Goal: Task Accomplishment & Management: Complete application form

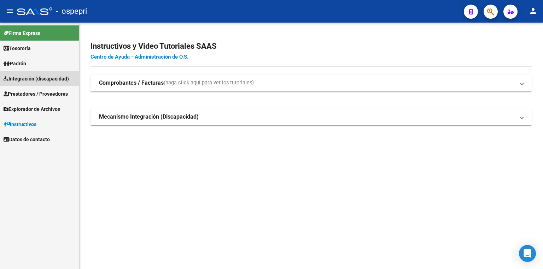
click at [25, 80] on span "Integración (discapacidad)" at bounding box center [36, 79] width 65 height 8
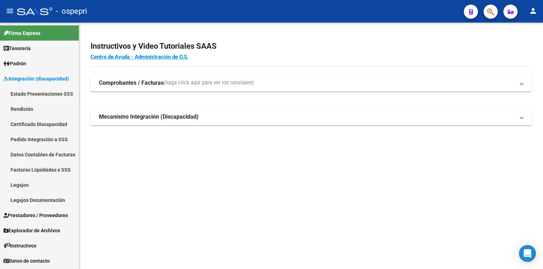
click at [30, 184] on link "Legajos" at bounding box center [39, 184] width 79 height 15
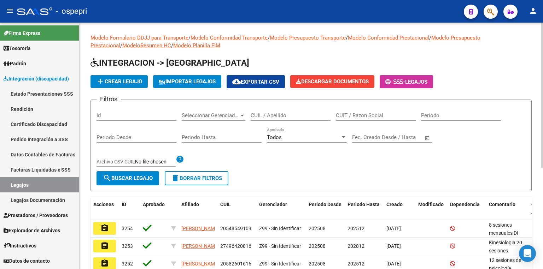
click at [287, 113] on input "CUIL / Apellido" at bounding box center [291, 115] width 80 height 6
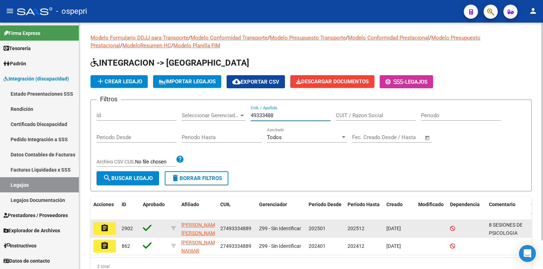
type input "49333488"
click at [106, 231] on mat-icon "assignment" at bounding box center [104, 228] width 8 height 8
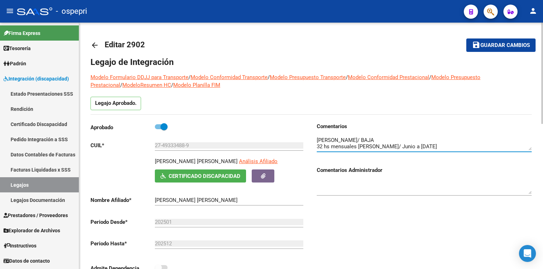
scroll to position [19, 0]
click at [371, 145] on textarea at bounding box center [424, 143] width 215 height 14
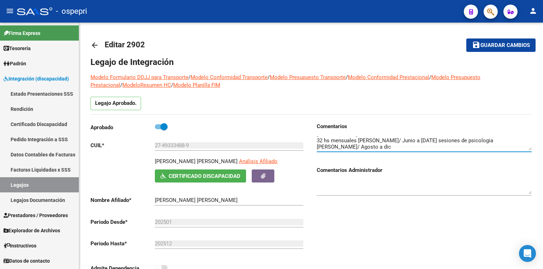
type textarea "8 SESIONES DE PSICOLOGIA [PERSON_NAME]/ BAJA 28/07 8 SESIONES DE PSICOPEDAGOGIA…"
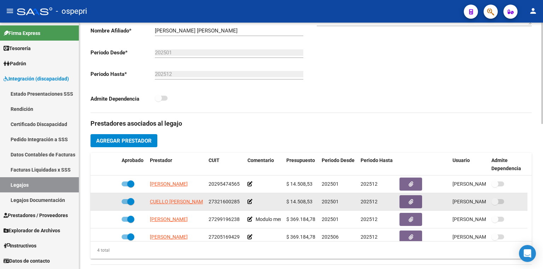
scroll to position [198, 0]
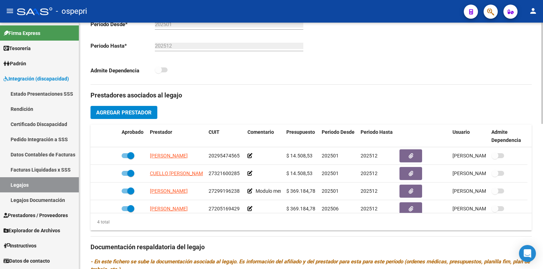
click at [134, 108] on button "Agregar Prestador" at bounding box center [123, 112] width 67 height 13
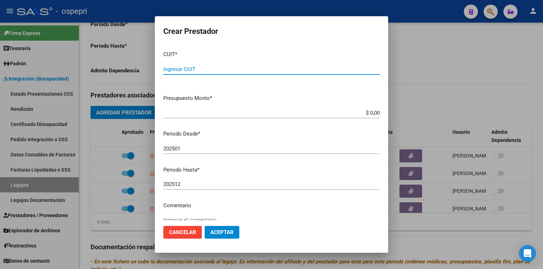
paste input "27-28982226-2"
type input "27-28982226-2"
click at [184, 148] on input "202501" at bounding box center [271, 149] width 216 height 6
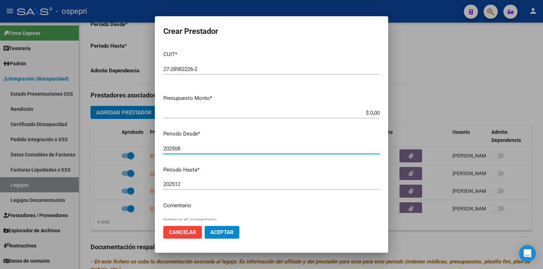
type input "202508"
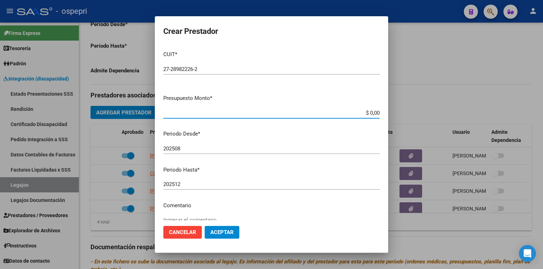
drag, startPoint x: 351, startPoint y: 113, endPoint x: 420, endPoint y: 118, distance: 69.5
click at [420, 118] on div "Crear Prestador CUIT * 27-28982226-2 Ingresar CUIT ARCA Padrón Presupuesto Mont…" at bounding box center [271, 134] width 543 height 269
type input "$ 14.844,73"
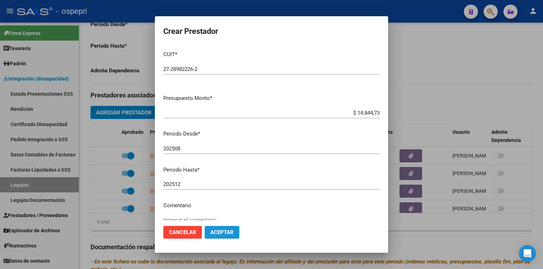
click at [217, 230] on span "Aceptar" at bounding box center [221, 232] width 23 height 6
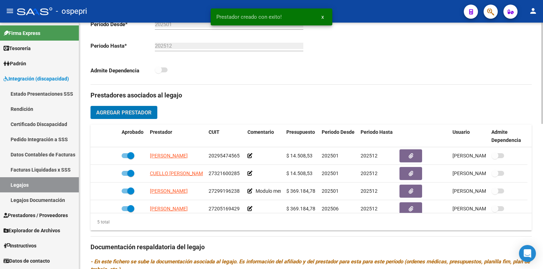
scroll to position [24, 0]
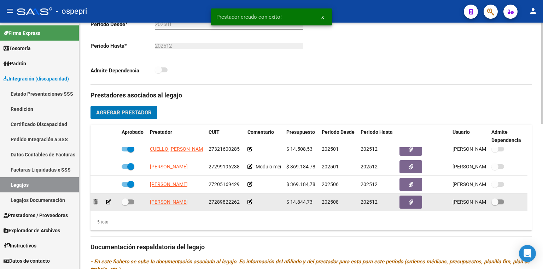
click at [132, 201] on span at bounding box center [128, 202] width 13 height 5
click at [125, 205] on input "checkbox" at bounding box center [125, 205] width 0 height 0
checkbox input "true"
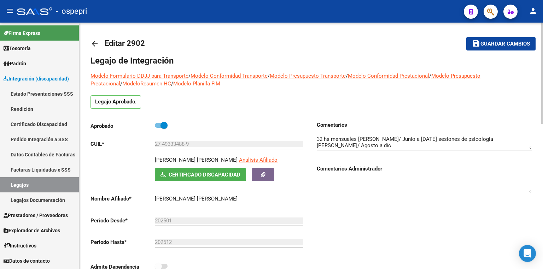
scroll to position [0, 0]
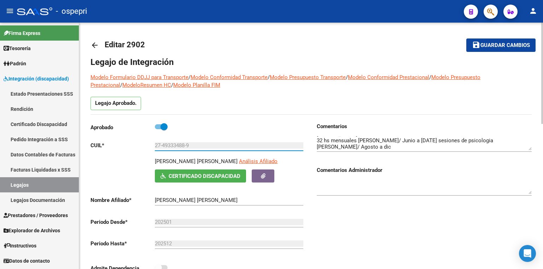
drag, startPoint x: 200, startPoint y: 147, endPoint x: 95, endPoint y: 144, distance: 105.7
click at [95, 144] on app-form-text-field "CUIL * 27-49333488-9 Ingresar CUIL" at bounding box center [196, 145] width 213 height 6
drag, startPoint x: 409, startPoint y: 207, endPoint x: 400, endPoint y: 210, distance: 8.9
click at [409, 207] on div "Comentarios Comentarios Administrador" at bounding box center [421, 203] width 221 height 160
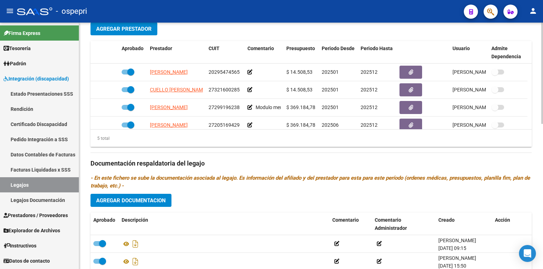
scroll to position [353, 0]
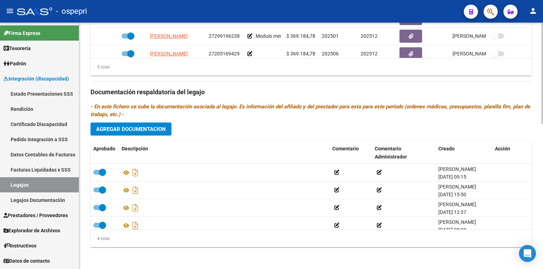
click at [135, 129] on span "Agregar Documentacion" at bounding box center [131, 129] width 70 height 6
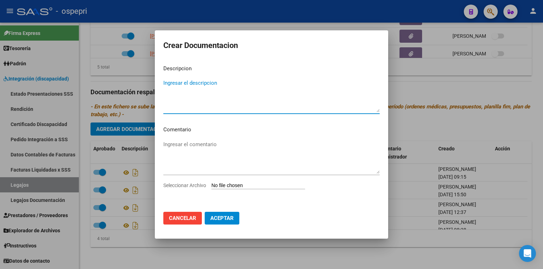
click at [250, 187] on input "Seleccionar Archivo" at bounding box center [258, 186] width 94 height 7
type input "C:\fakepath\27493334889.pdf"
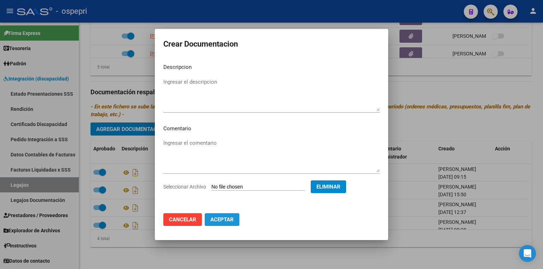
click at [222, 220] on span "Aceptar" at bounding box center [221, 220] width 23 height 6
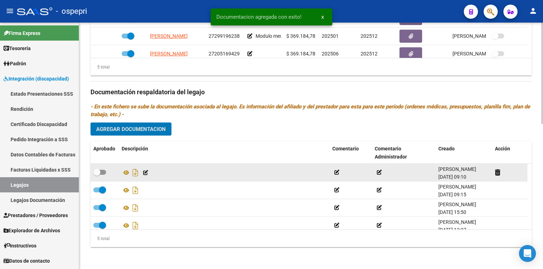
click at [103, 171] on span at bounding box center [99, 172] width 13 height 5
click at [97, 175] on input "checkbox" at bounding box center [96, 175] width 0 height 0
checkbox input "true"
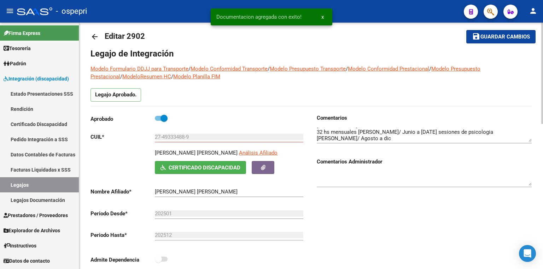
scroll to position [0, 0]
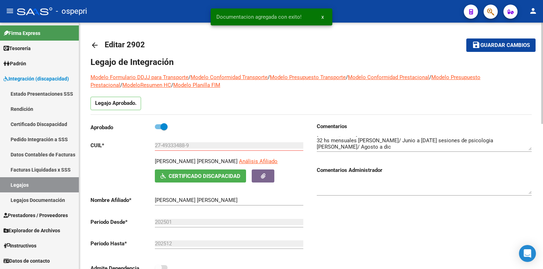
click at [483, 46] on span "Guardar cambios" at bounding box center [504, 45] width 49 height 6
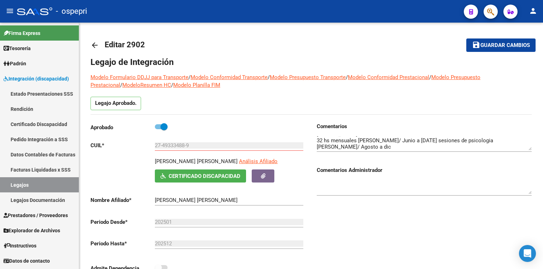
click at [36, 122] on link "Certificado Discapacidad" at bounding box center [39, 124] width 79 height 15
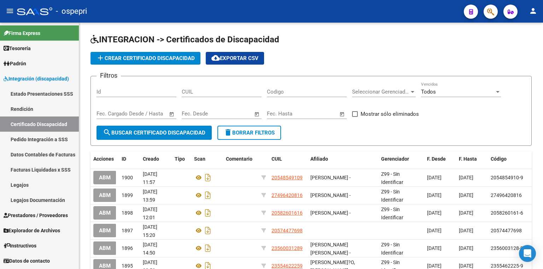
click at [43, 186] on link "Legajos" at bounding box center [39, 184] width 79 height 15
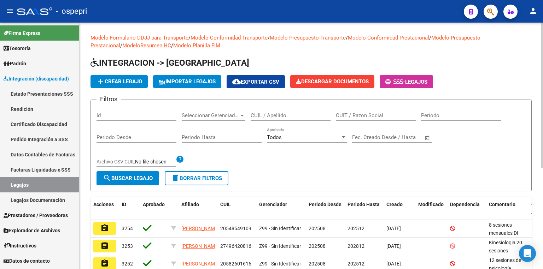
click at [289, 119] on div "CUIL / Apellido" at bounding box center [291, 113] width 80 height 15
paste input "52325703"
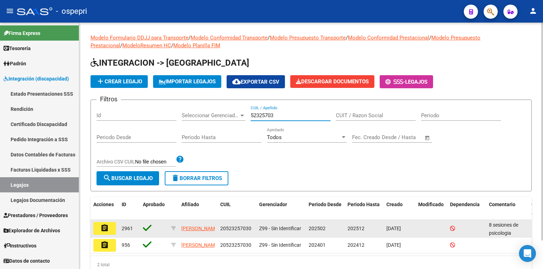
type input "52325703"
click at [100, 228] on button "assignment" at bounding box center [104, 228] width 23 height 13
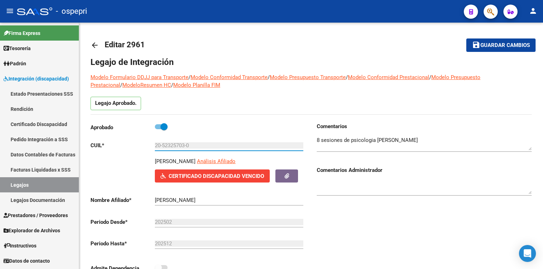
drag, startPoint x: 167, startPoint y: 146, endPoint x: 69, endPoint y: 146, distance: 97.9
click at [69, 146] on mat-sidenav-container "Firma Express Tesorería Extractos Procesados (csv) Extractos Originales (pdf) P…" at bounding box center [271, 146] width 543 height 247
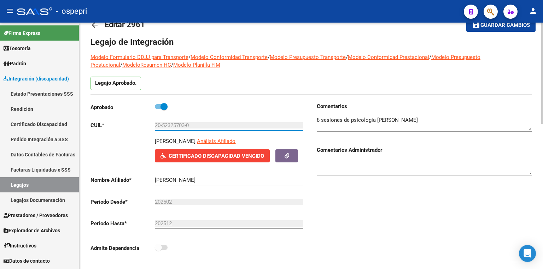
scroll to position [28, 0]
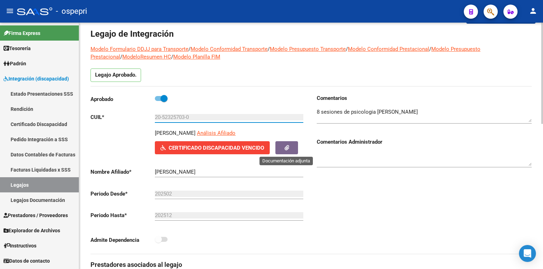
click at [287, 149] on icon "button" at bounding box center [286, 147] width 5 height 5
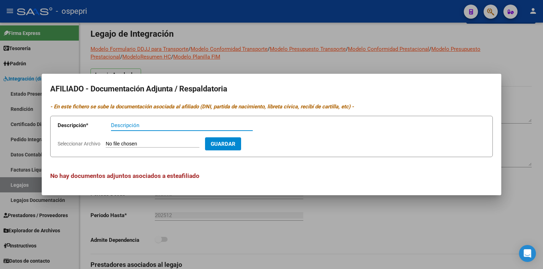
click at [397, 234] on div at bounding box center [271, 134] width 543 height 269
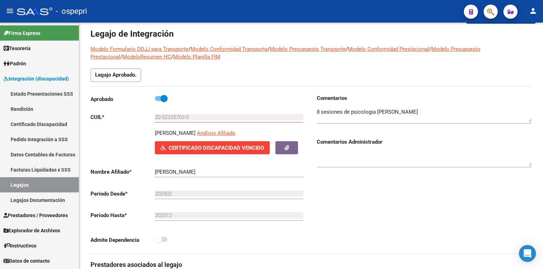
click at [45, 125] on link "Certificado Discapacidad" at bounding box center [39, 124] width 79 height 15
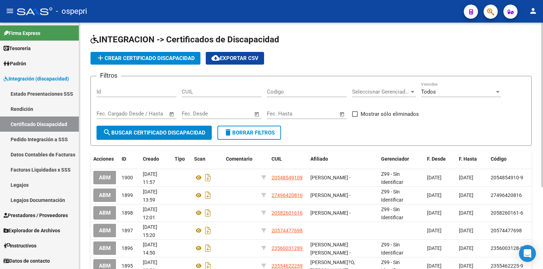
click at [152, 57] on span "add Crear Certificado Discapacidad" at bounding box center [145, 58] width 99 height 6
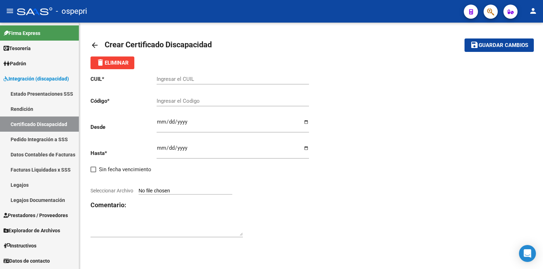
click at [164, 79] on input "Ingresar el CUIL" at bounding box center [233, 79] width 152 height 6
paste input "20-52325703-0"
type input "20-52325703-0"
click at [174, 102] on input "Ingresar el Codigo" at bounding box center [233, 101] width 152 height 6
paste input "20-52325703-0"
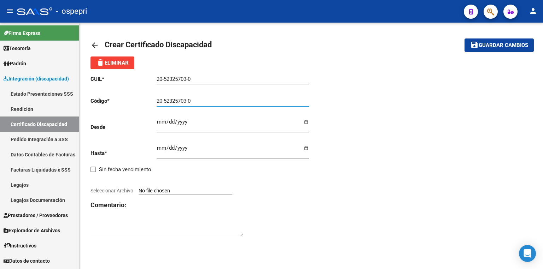
type input "20-52325703-0"
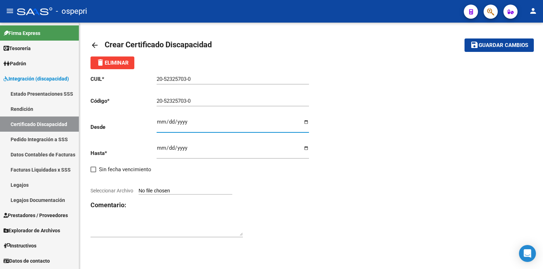
click at [157, 124] on input "Ingresar fec. Desde" at bounding box center [233, 124] width 152 height 11
type input "[DATE]"
click at [160, 148] on input "Ingresar fec. Hasta" at bounding box center [233, 150] width 152 height 11
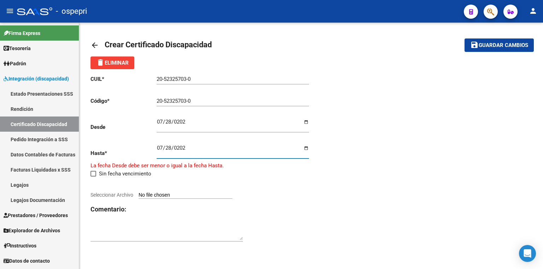
type input "[DATE]"
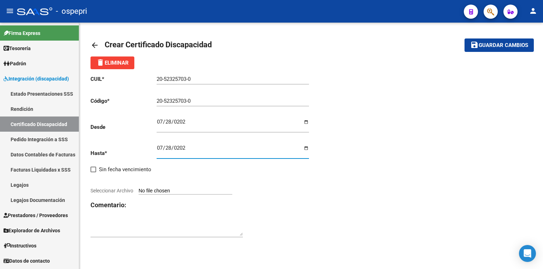
click at [196, 189] on input "Seleccionar Archivo" at bounding box center [186, 191] width 94 height 7
type input "C:\fakepath\prorroga.pdf"
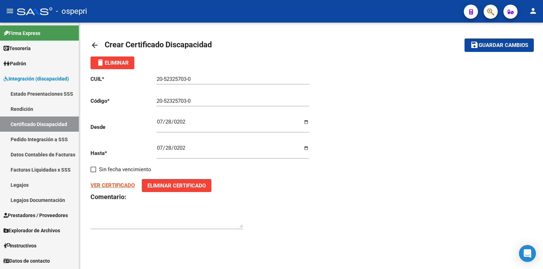
click at [501, 47] on span "Guardar cambios" at bounding box center [503, 45] width 49 height 6
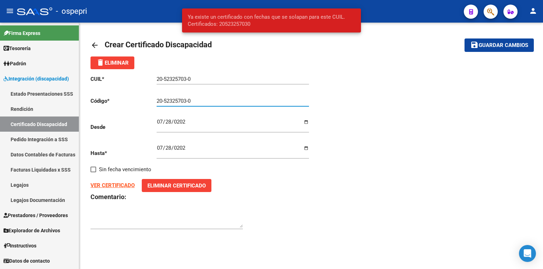
click at [195, 100] on input "20-52325703-0" at bounding box center [233, 101] width 152 height 6
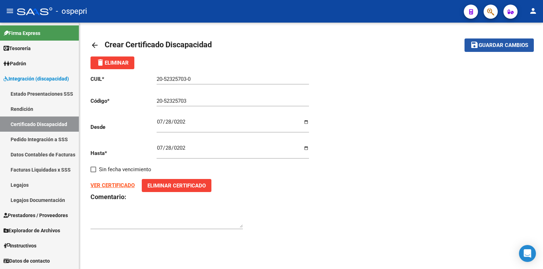
click at [503, 47] on span "Guardar cambios" at bounding box center [503, 45] width 49 height 6
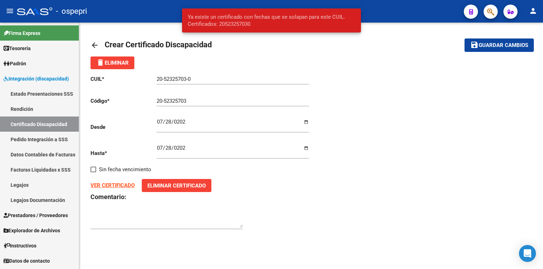
click at [387, 129] on div "CUIL * 20-52325703-0 Ingresar el CUIL Código * 20-52325703 Ingresar el Codigo D…" at bounding box center [310, 152] width 441 height 167
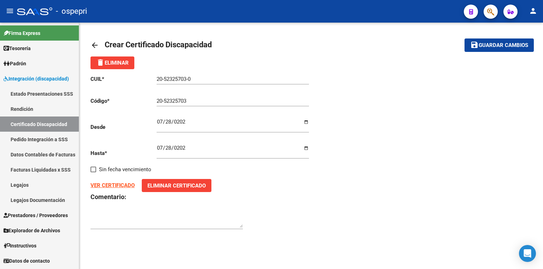
click at [165, 100] on input "20-52325703" at bounding box center [233, 101] width 152 height 6
click at [210, 100] on input "2052325703" at bounding box center [233, 101] width 152 height 6
click at [492, 42] on span "Guardar cambios" at bounding box center [503, 45] width 49 height 6
drag, startPoint x: 224, startPoint y: 102, endPoint x: 83, endPoint y: 102, distance: 141.4
click at [83, 102] on div "arrow_back Crear Certificado Discapacidad save Guardar cambios delete Eliminar …" at bounding box center [311, 138] width 464 height 230
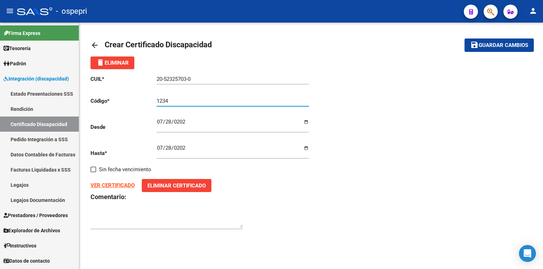
type input "1234"
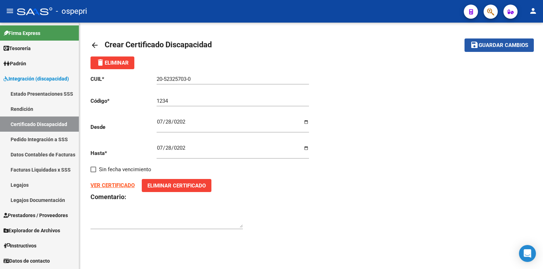
click at [489, 46] on span "Guardar cambios" at bounding box center [503, 45] width 49 height 6
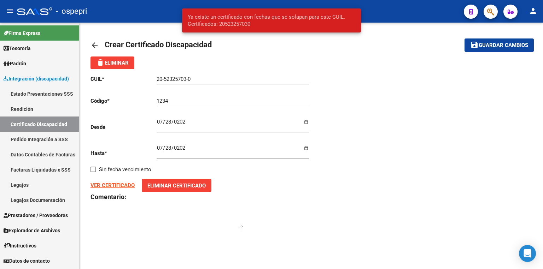
click at [356, 189] on div "CUIL * 20-52325703-0 Ingresar el CUIL Código * 1234 Ingresar el Codigo Desde [D…" at bounding box center [310, 152] width 441 height 167
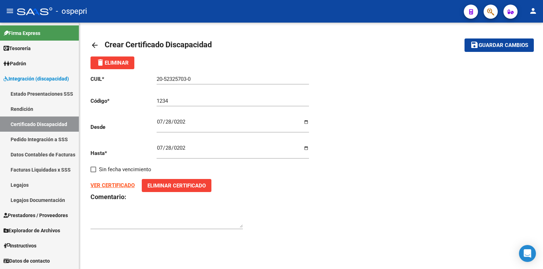
click at [188, 118] on div "[DATE] Ingresar fec. Desde" at bounding box center [233, 123] width 152 height 20
click at [187, 122] on input "[DATE]" at bounding box center [233, 124] width 152 height 11
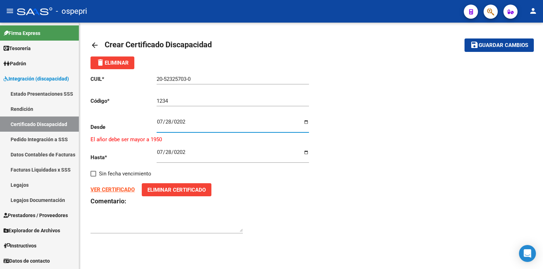
type input "[DATE]"
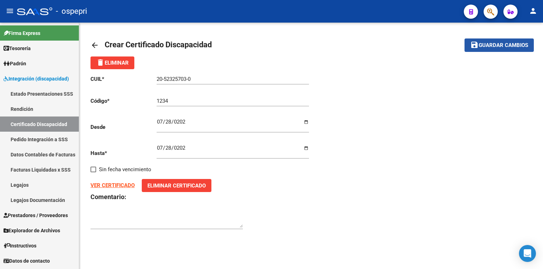
click at [507, 42] on span "Guardar cambios" at bounding box center [503, 45] width 49 height 6
click at [21, 182] on link "Legajos" at bounding box center [39, 184] width 79 height 15
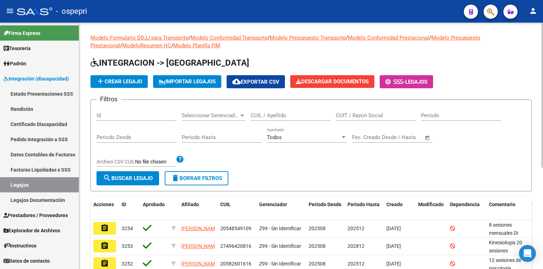
click at [289, 116] on input "CUIL / Apellido" at bounding box center [291, 115] width 80 height 6
paste input "20-52325703-0"
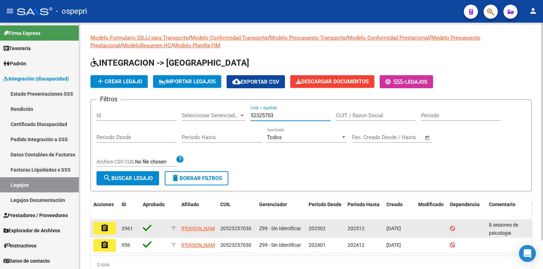
type input "52325703"
click at [104, 228] on mat-icon "assignment" at bounding box center [104, 228] width 8 height 8
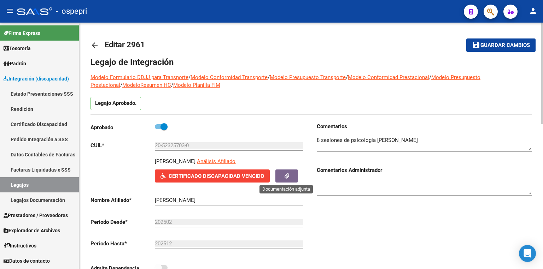
click at [284, 175] on icon "button" at bounding box center [286, 176] width 5 height 5
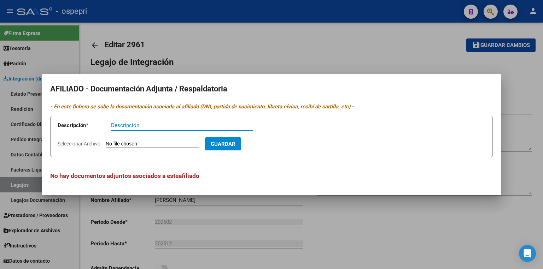
click at [174, 172] on h3 "No hay documentos adjuntos asociados a este afiliado" at bounding box center [271, 175] width 442 height 9
click at [168, 144] on input "Seleccionar Archivo" at bounding box center [153, 144] width 94 height 7
type input "C:\fakepath\prorroga.pdf"
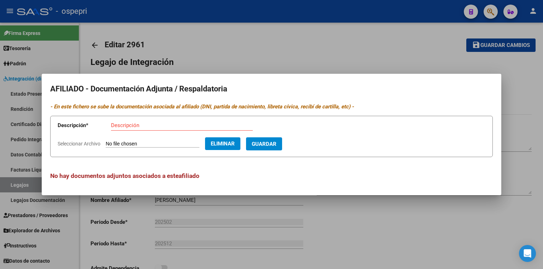
click at [276, 145] on span "Guardar" at bounding box center [264, 144] width 25 height 6
click at [183, 128] on input "Descripción" at bounding box center [164, 125] width 106 height 6
type input "prorroga"
click at [272, 143] on span "Guardar" at bounding box center [264, 144] width 25 height 6
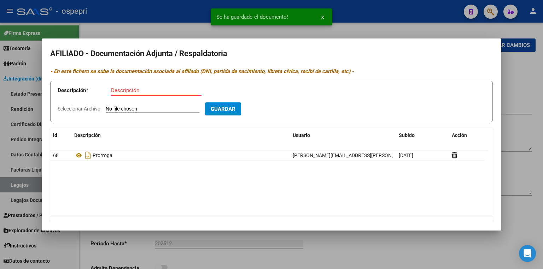
click at [507, 223] on div at bounding box center [271, 134] width 543 height 269
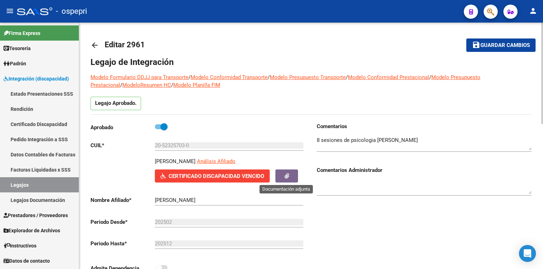
click at [292, 174] on button "button" at bounding box center [286, 176] width 23 height 13
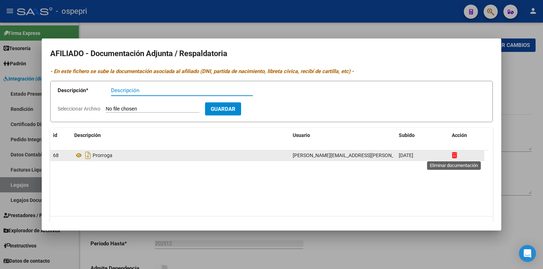
click at [454, 154] on icon at bounding box center [454, 155] width 5 height 7
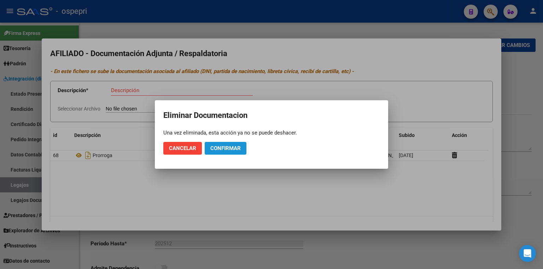
click at [226, 150] on span "Confirmar" at bounding box center [225, 148] width 30 height 6
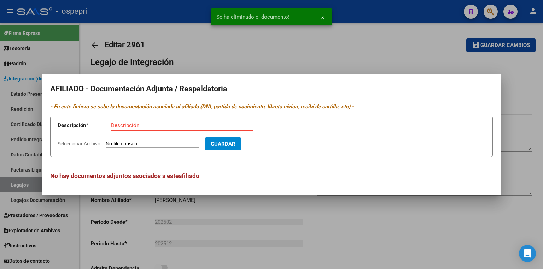
click at [360, 237] on div at bounding box center [271, 134] width 543 height 269
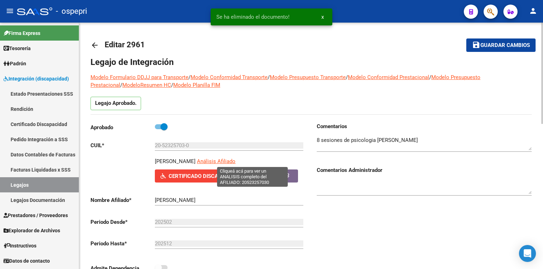
click at [235, 159] on span "Análisis Afiliado" at bounding box center [216, 161] width 39 height 6
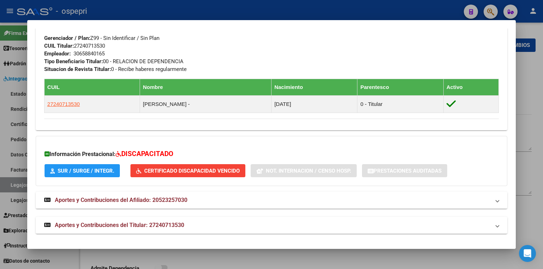
scroll to position [346, 0]
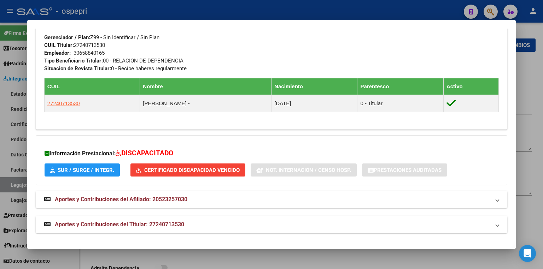
click at [200, 170] on span "Certificado Discapacidad Vencido" at bounding box center [191, 170] width 95 height 6
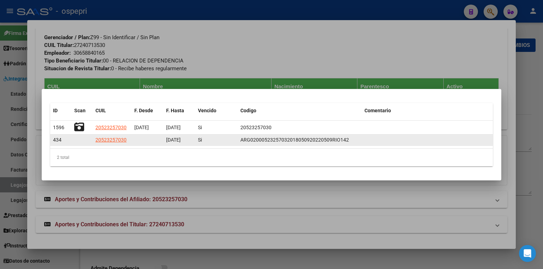
drag, startPoint x: 338, startPoint y: 131, endPoint x: 305, endPoint y: 142, distance: 34.3
click at [305, 142] on span "ARG02000523257032018050920220509RIO142" at bounding box center [294, 140] width 108 height 6
click at [269, 141] on span "ARG02000523257032018050920220509RIO142" at bounding box center [294, 140] width 108 height 6
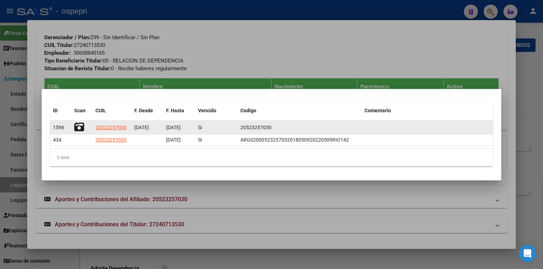
click at [293, 131] on div "20523257030" at bounding box center [299, 128] width 118 height 8
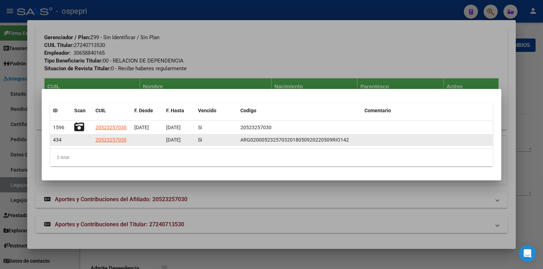
click at [368, 141] on datatable-body-cell at bounding box center [427, 140] width 131 height 11
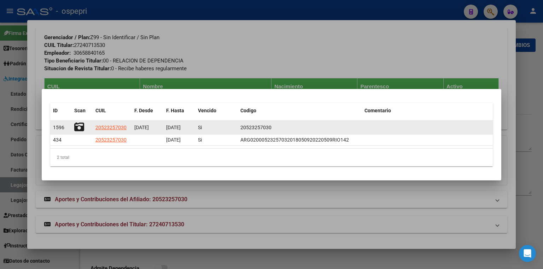
click at [77, 130] on icon at bounding box center [79, 127] width 10 height 10
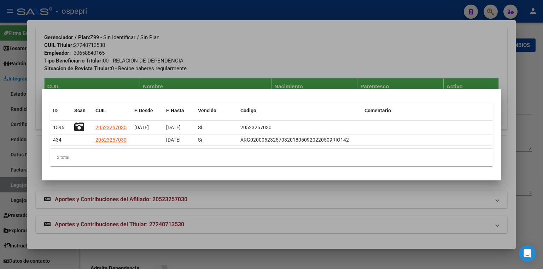
click at [328, 47] on div at bounding box center [271, 134] width 543 height 269
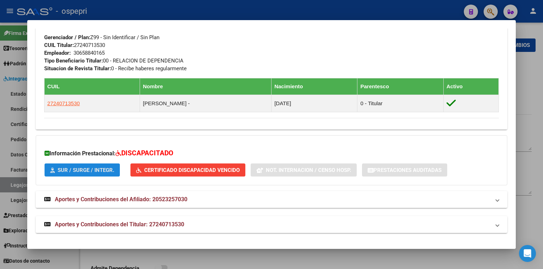
click at [105, 168] on span "SUR / SURGE / INTEGR." at bounding box center [86, 170] width 57 height 6
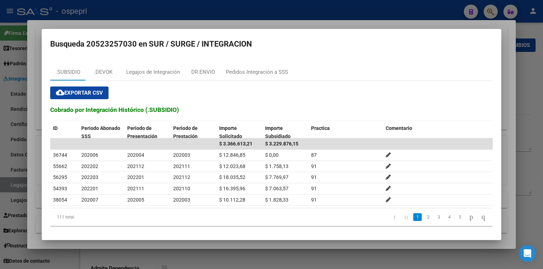
click at [305, 10] on div at bounding box center [271, 134] width 543 height 269
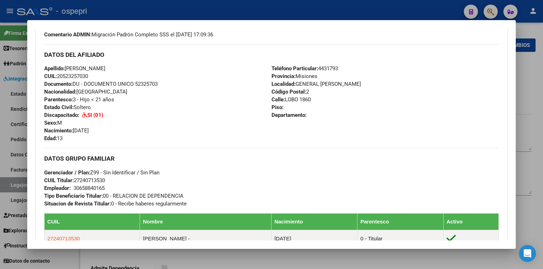
scroll to position [205, 0]
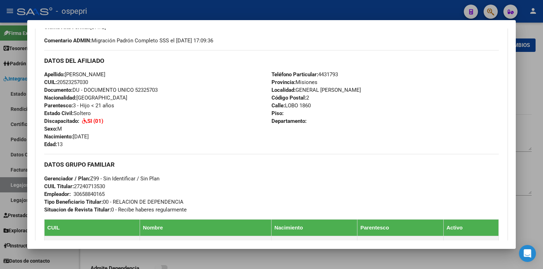
click at [534, 97] on div at bounding box center [271, 134] width 543 height 269
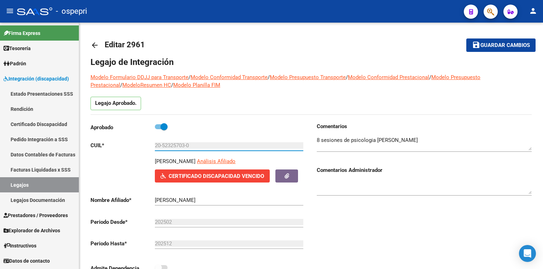
drag, startPoint x: 198, startPoint y: 146, endPoint x: 41, endPoint y: 142, distance: 157.3
click at [41, 142] on mat-sidenav-container "Firma Express Tesorería Extractos Procesados (csv) Extractos Originales (pdf) P…" at bounding box center [271, 146] width 543 height 247
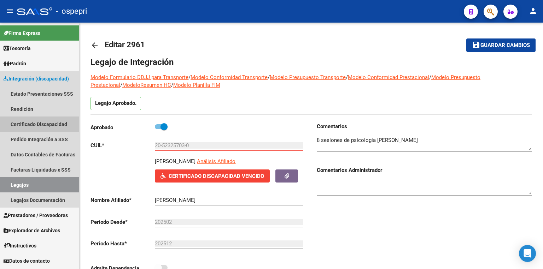
click at [49, 125] on link "Certificado Discapacidad" at bounding box center [39, 124] width 79 height 15
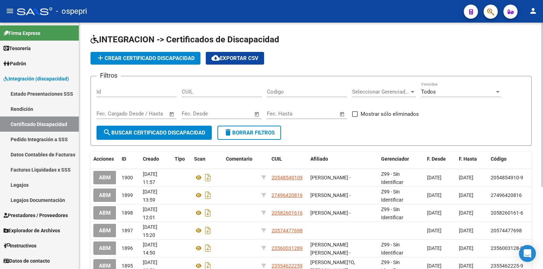
click at [174, 53] on button "add Crear Certificado Discapacidad" at bounding box center [145, 58] width 110 height 13
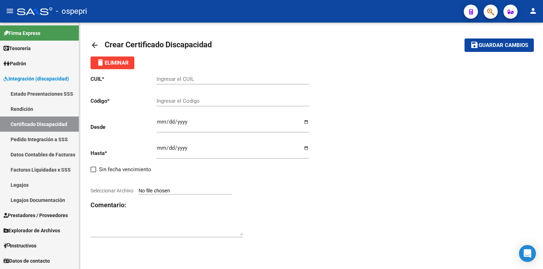
click at [183, 79] on input "Ingresar el CUIL" at bounding box center [233, 79] width 152 height 6
paste input "20-52325703-0"
type input "20-52325703-0"
click at [185, 101] on input "Ingresar el Codigo" at bounding box center [233, 101] width 152 height 6
paste input "20-52325703-0"
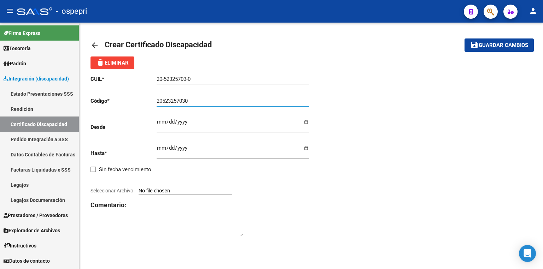
click at [194, 98] on input "20523257030" at bounding box center [233, 101] width 152 height 6
type input "20523257030"
click at [158, 122] on input "Ingresar fec. Desde" at bounding box center [233, 124] width 152 height 11
drag, startPoint x: 440, startPoint y: 142, endPoint x: 424, endPoint y: 138, distance: 16.8
click at [440, 142] on div "CUIL * 20-52325703-0 Ingresar el CUIL Código * 20523257030 Ingresar el Codigo D…" at bounding box center [310, 156] width 441 height 175
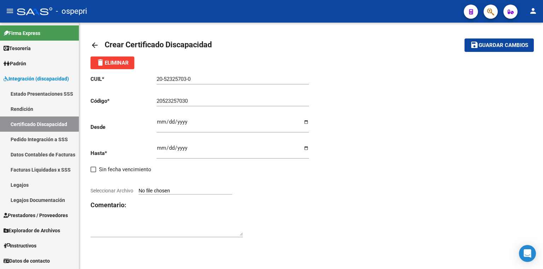
drag, startPoint x: 158, startPoint y: 121, endPoint x: 162, endPoint y: 122, distance: 3.6
click at [161, 122] on input "Ingresar fec. Desde" at bounding box center [233, 124] width 152 height 11
type input "[DATE]"
click at [159, 149] on input "Ingresar fec. Hasta" at bounding box center [233, 150] width 152 height 11
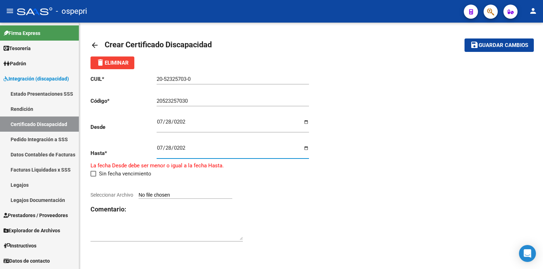
type input "[DATE]"
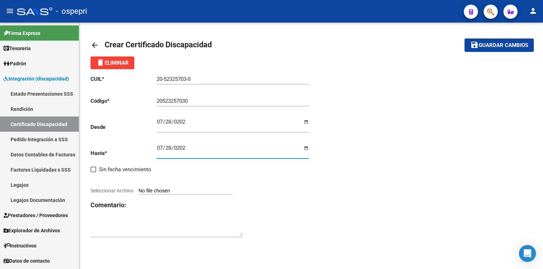
click at [185, 192] on input "Seleccionar Archivo" at bounding box center [186, 191] width 94 height 7
type input "C:\fakepath\prorroga.pdf"
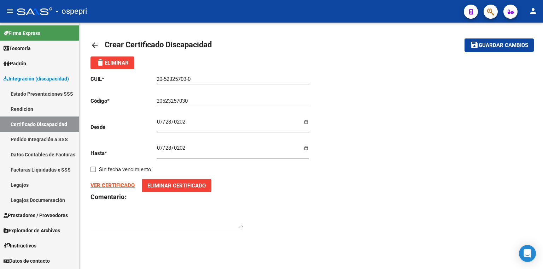
click at [504, 43] on span "Guardar cambios" at bounding box center [503, 45] width 49 height 6
click at [190, 100] on input "20523257030" at bounding box center [233, 101] width 152 height 6
click at [494, 45] on span "Guardar cambios" at bounding box center [503, 45] width 49 height 6
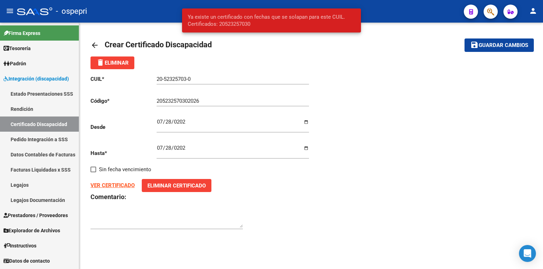
click at [216, 100] on input "205232570302026" at bounding box center [233, 101] width 152 height 6
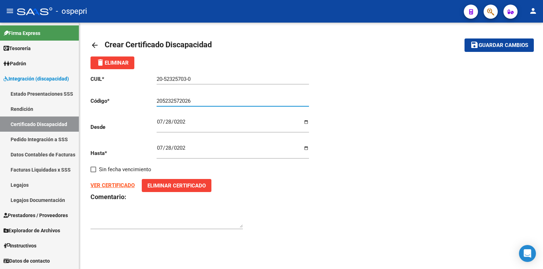
type input "20523252026"
drag, startPoint x: 199, startPoint y: 103, endPoint x: 71, endPoint y: 96, distance: 128.9
click at [71, 96] on mat-sidenav-container "Firma Express Tesorería Extractos Procesados (csv) Extractos Originales (pdf) P…" at bounding box center [271, 146] width 543 height 247
click at [491, 46] on span "Guardar cambios" at bounding box center [503, 45] width 49 height 6
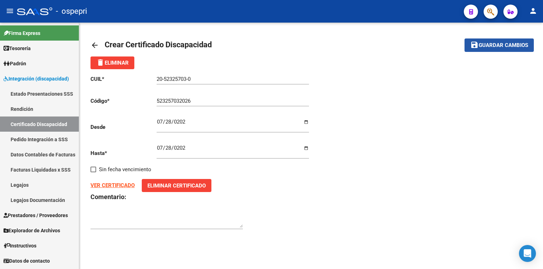
click at [516, 45] on span "Guardar cambios" at bounding box center [503, 45] width 49 height 6
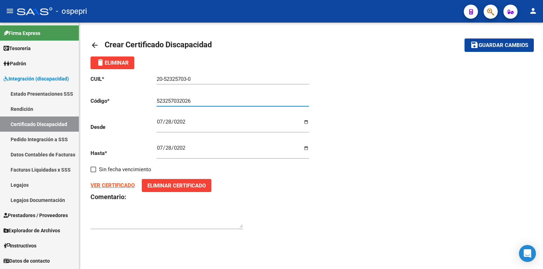
click at [157, 100] on input "523257032026" at bounding box center [233, 101] width 152 height 6
click at [187, 100] on input "20523257032026" at bounding box center [233, 101] width 152 height 6
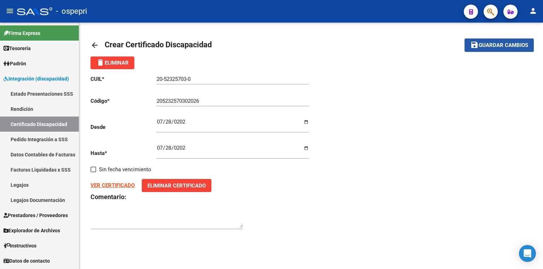
click at [510, 43] on span "Guardar cambios" at bounding box center [503, 45] width 49 height 6
click at [196, 100] on input "205232570302026" at bounding box center [233, 101] width 152 height 6
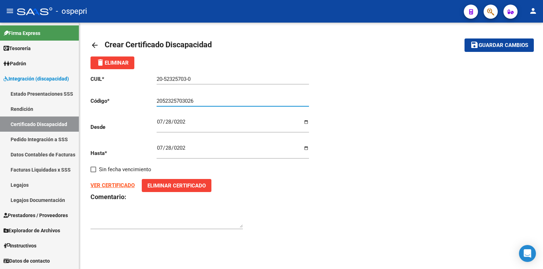
click at [512, 45] on span "Guardar cambios" at bounding box center [503, 45] width 49 height 6
click at [190, 101] on input "2052325703026" at bounding box center [233, 101] width 152 height 6
click at [464, 39] on button "save Guardar cambios" at bounding box center [498, 45] width 69 height 13
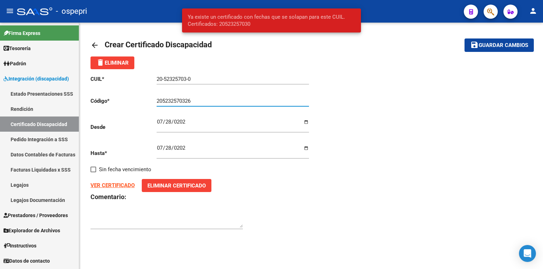
click at [163, 100] on input "205232570326" at bounding box center [233, 101] width 152 height 6
type input "5232570326"
click at [464, 39] on button "save Guardar cambios" at bounding box center [498, 45] width 69 height 13
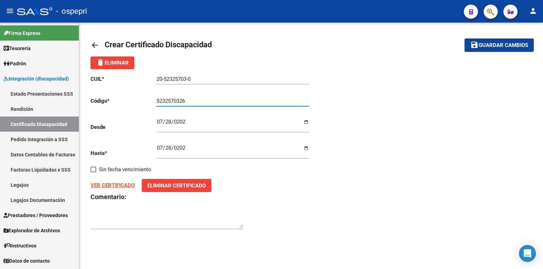
click at [28, 189] on link "Legajos" at bounding box center [39, 184] width 79 height 15
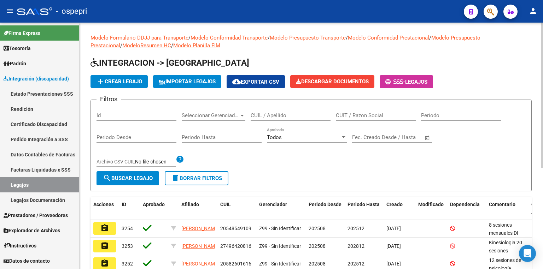
click at [291, 117] on input "CUIL / Apellido" at bounding box center [291, 115] width 80 height 6
click at [283, 116] on input "CUIL / Apellido" at bounding box center [291, 115] width 80 height 6
paste input "20-52325703-0"
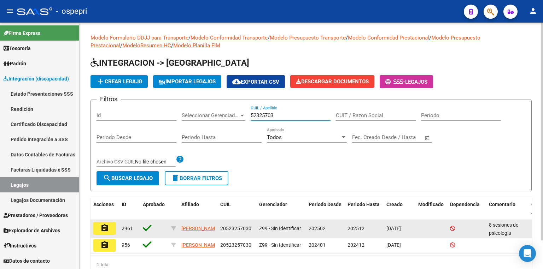
type input "52325703"
click at [107, 226] on mat-icon "assignment" at bounding box center [104, 228] width 8 height 8
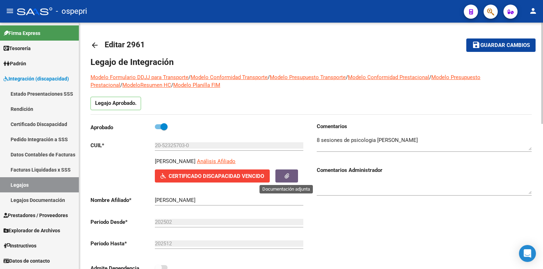
click at [287, 177] on icon "button" at bounding box center [286, 176] width 5 height 5
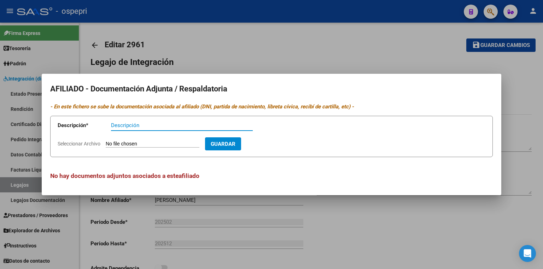
click at [400, 241] on div at bounding box center [271, 134] width 543 height 269
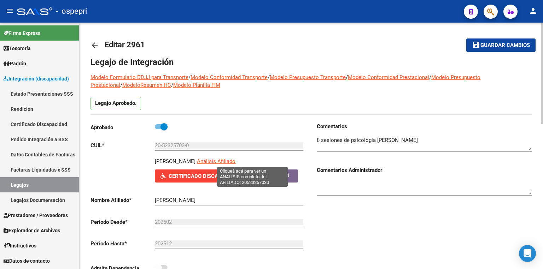
click at [235, 162] on span "Análisis Afiliado" at bounding box center [216, 161] width 39 height 6
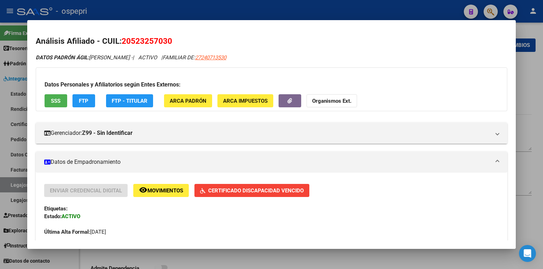
click at [263, 192] on span "Certificado Discapacidad Vencido" at bounding box center [255, 191] width 95 height 6
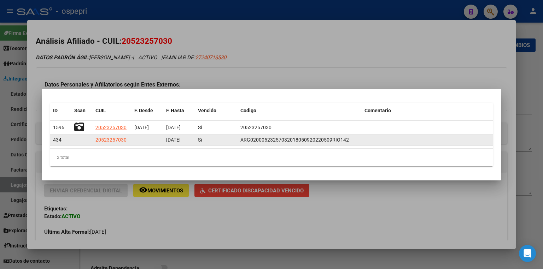
drag, startPoint x: 389, startPoint y: 138, endPoint x: 351, endPoint y: 138, distance: 37.8
drag, startPoint x: 351, startPoint y: 138, endPoint x: 319, endPoint y: 139, distance: 31.5
click at [319, 139] on span "ARG02000523257032018050920220509RIO142" at bounding box center [294, 140] width 108 height 6
drag, startPoint x: 334, startPoint y: 140, endPoint x: 323, endPoint y: 139, distance: 11.0
click at [323, 139] on span "ARG02000523257032018050920220509RIO142" at bounding box center [294, 140] width 108 height 6
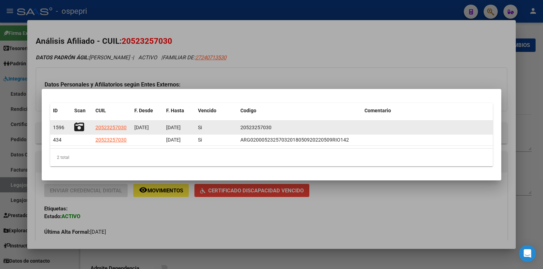
click at [249, 122] on datatable-body-cell "20523257030" at bounding box center [299, 128] width 124 height 14
click at [55, 129] on span "1596" at bounding box center [58, 128] width 11 height 6
click at [441, 130] on datatable-body-cell at bounding box center [427, 128] width 131 height 14
click at [481, 130] on datatable-body-cell at bounding box center [427, 128] width 131 height 14
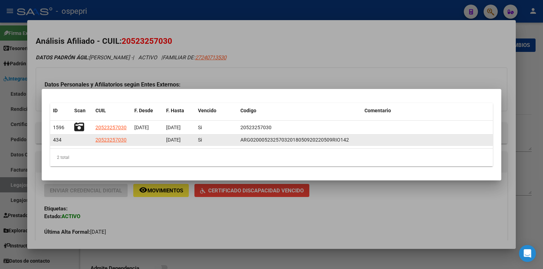
click at [459, 142] on datatable-body-cell at bounding box center [427, 140] width 131 height 11
click at [451, 143] on datatable-body-cell at bounding box center [427, 140] width 131 height 11
click at [450, 143] on datatable-body-cell at bounding box center [427, 140] width 131 height 11
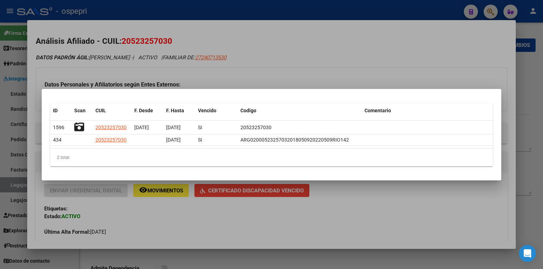
drag, startPoint x: 450, startPoint y: 143, endPoint x: 441, endPoint y: 209, distance: 65.9
click at [441, 209] on div at bounding box center [271, 134] width 543 height 269
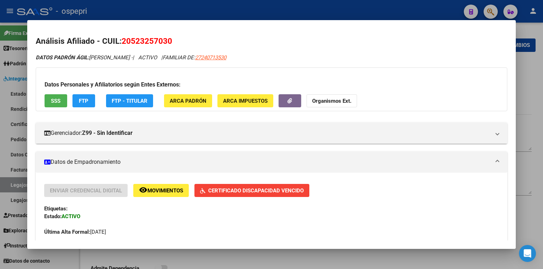
click at [529, 65] on div at bounding box center [271, 134] width 543 height 269
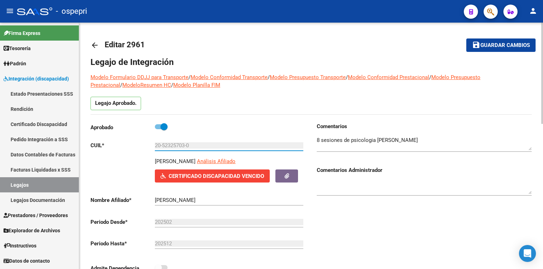
drag, startPoint x: 161, startPoint y: 149, endPoint x: 106, endPoint y: 150, distance: 55.5
click at [106, 150] on div "Aprobado CUIL * 20-52325703-0 Ingresar CUIL [PERSON_NAME] Afiliado Certificado …" at bounding box center [197, 200] width 215 height 154
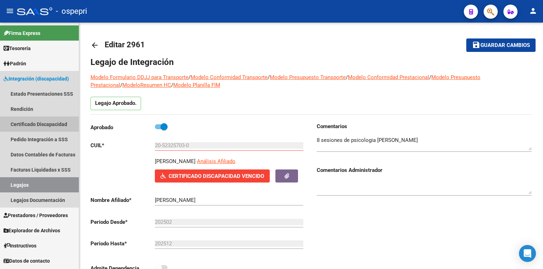
click at [44, 127] on link "Certificado Discapacidad" at bounding box center [39, 124] width 79 height 15
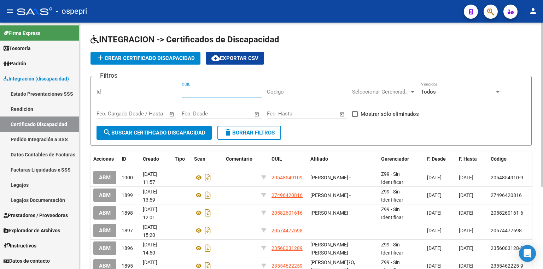
click at [198, 92] on input "CUIL" at bounding box center [222, 92] width 80 height 6
paste input "20-52325703-0"
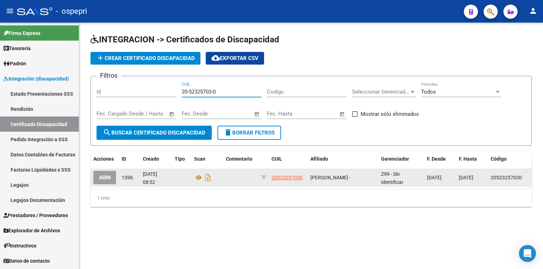
type input "20-52325703-0"
click at [105, 178] on span "ABM" at bounding box center [105, 178] width 12 height 6
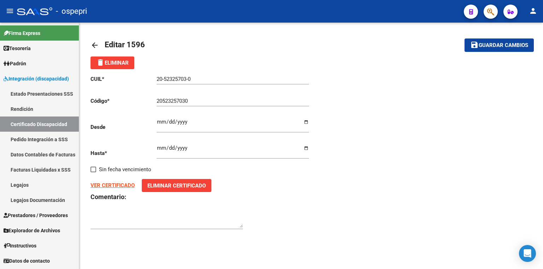
click at [43, 125] on link "Certificado Discapacidad" at bounding box center [39, 124] width 79 height 15
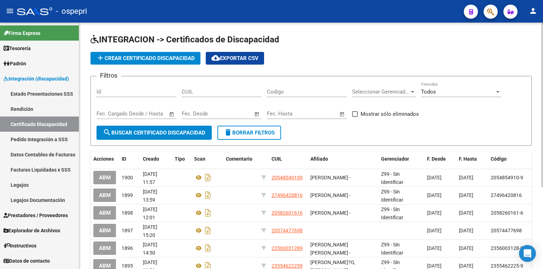
click at [136, 58] on span "add Crear Certificado Discapacidad" at bounding box center [145, 58] width 99 height 6
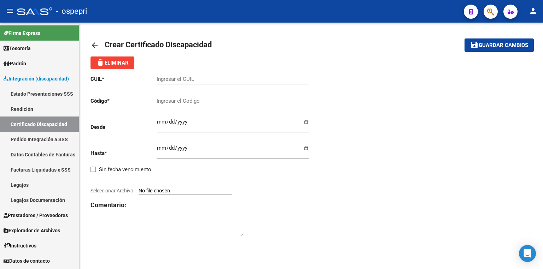
click at [181, 79] on input "Ingresar el CUIL" at bounding box center [233, 79] width 152 height 6
paste input "20-52325703-0"
type input "20-52325703-0"
click at [177, 101] on input "Ingresar el Codigo" at bounding box center [233, 101] width 152 height 6
type input "v"
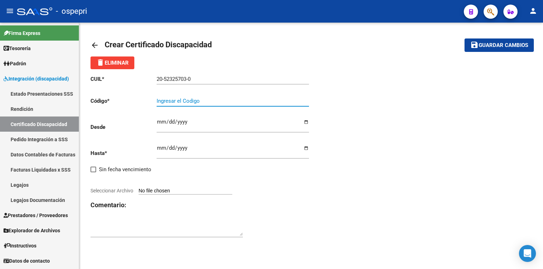
paste input "20-52325703-0"
type input "20-52325703-0"
click at [162, 121] on input "Ingresar fec. Desde" at bounding box center [233, 124] width 152 height 11
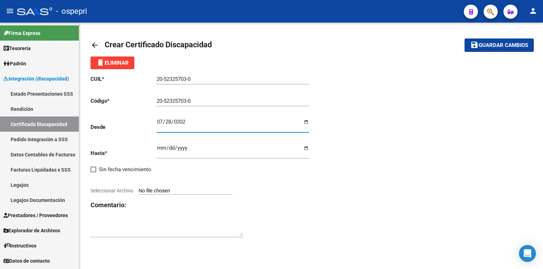
type input "[DATE]"
click at [158, 148] on input "Ingresar fec. Hasta" at bounding box center [233, 150] width 152 height 11
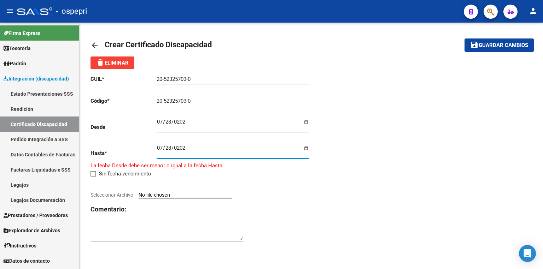
type input "[DATE]"
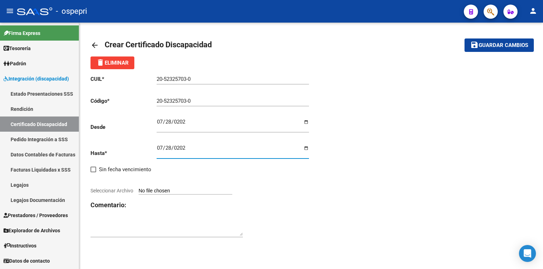
click at [190, 192] on input "Seleccionar Archivo" at bounding box center [186, 191] width 94 height 7
type input "C:\fakepath\prorroga.pdf"
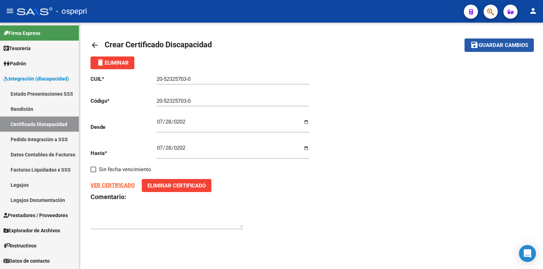
click at [519, 46] on span "Guardar cambios" at bounding box center [503, 45] width 49 height 6
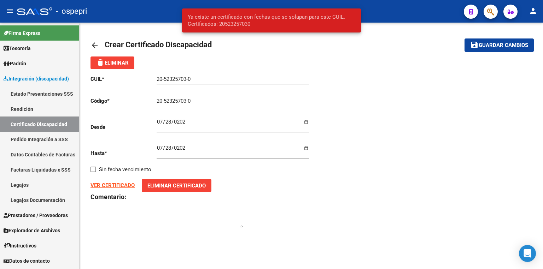
click at [208, 102] on input "20-52325703-0" at bounding box center [233, 101] width 152 height 6
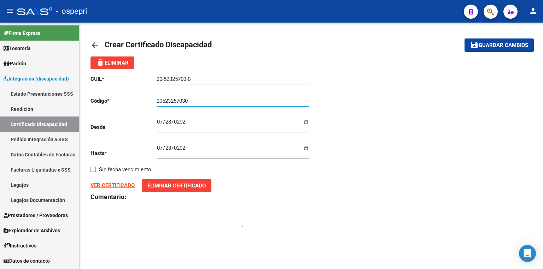
type input "20523257030"
click at [464, 39] on button "save Guardar cambios" at bounding box center [498, 45] width 69 height 13
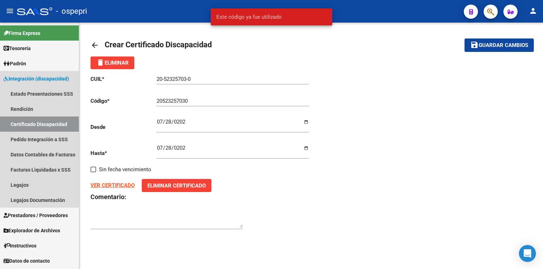
click at [49, 127] on link "Certificado Discapacidad" at bounding box center [39, 124] width 79 height 15
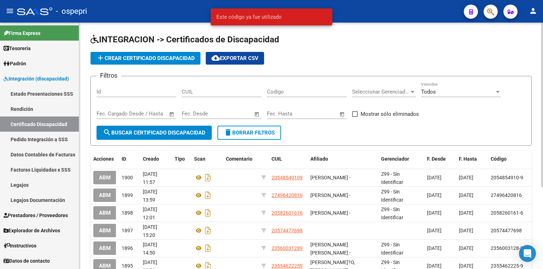
click at [235, 90] on input "CUIL" at bounding box center [222, 92] width 80 height 6
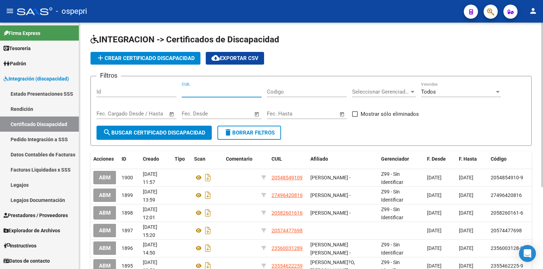
paste input "20-52325703-0"
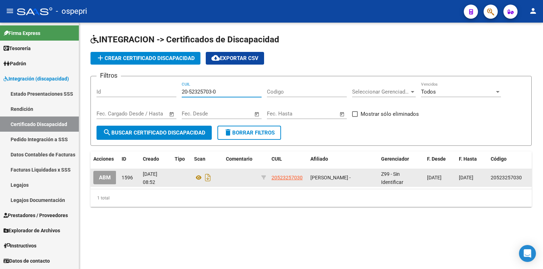
type input "20-52325703-0"
click at [107, 177] on span "ABM" at bounding box center [105, 178] width 12 height 6
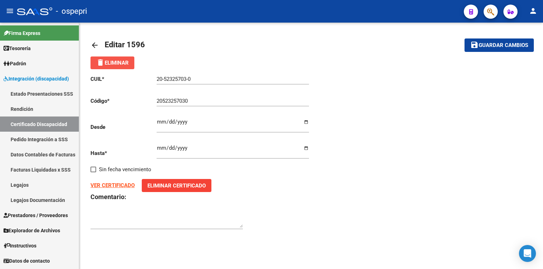
click at [103, 61] on mat-icon "delete" at bounding box center [100, 62] width 8 height 8
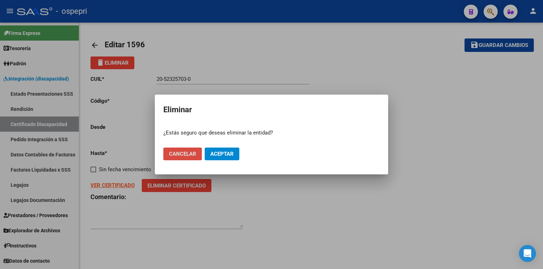
click at [183, 153] on span "Cancelar" at bounding box center [182, 154] width 27 height 6
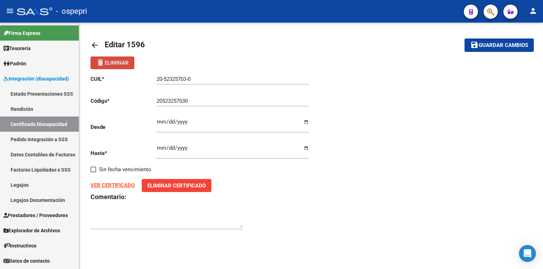
click at [118, 63] on span "delete Eliminar" at bounding box center [112, 63] width 33 height 6
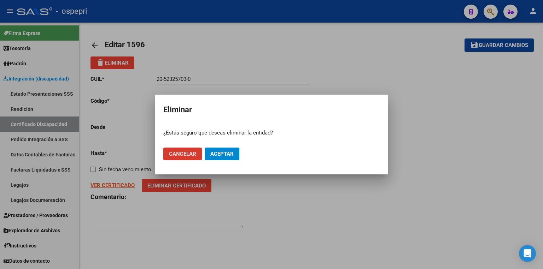
click at [226, 151] on span "Aceptar" at bounding box center [221, 154] width 23 height 6
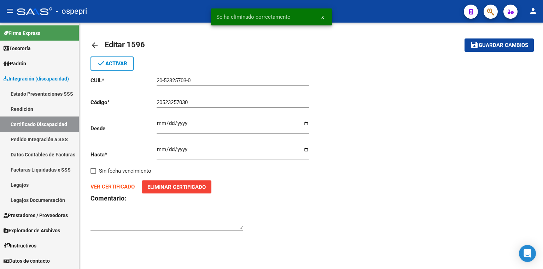
click at [64, 122] on link "Certificado Discapacidad" at bounding box center [39, 124] width 79 height 15
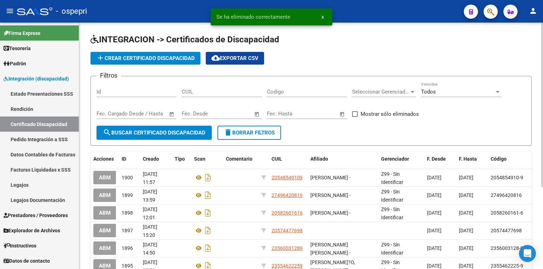
click at [205, 92] on input "CUIL" at bounding box center [222, 92] width 80 height 6
paste input "20-52325703-0"
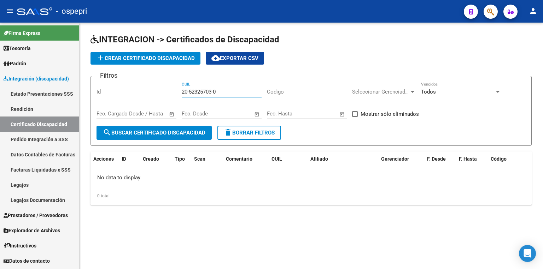
type input "20-52325703-0"
click at [153, 56] on span "add Crear Certificado Discapacidad" at bounding box center [145, 58] width 99 height 6
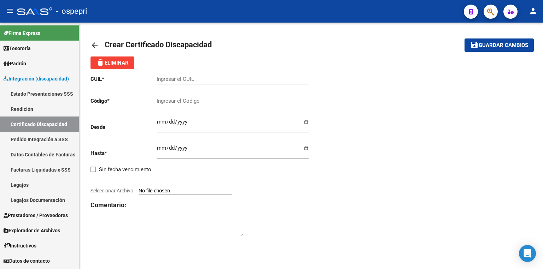
click at [168, 81] on input "Ingresar el CUIL" at bounding box center [233, 79] width 152 height 6
paste input "20-52325703-0"
type input "20-52325703-0"
click at [170, 100] on input "Ingresar el Codigo" at bounding box center [233, 101] width 152 height 6
paste input "20-52325703-0"
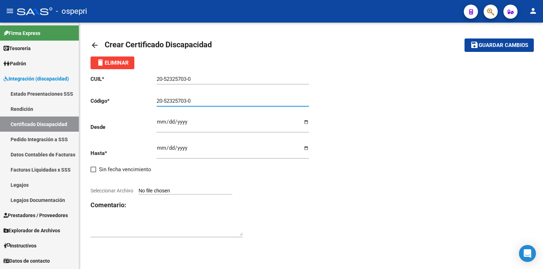
type input "20-52325703-0"
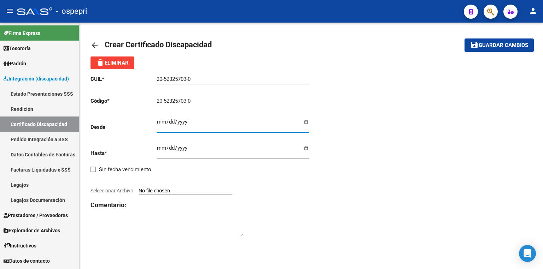
click at [158, 125] on input "Ingresar fec. Desde" at bounding box center [233, 124] width 152 height 11
type input "[DATE]"
click at [163, 146] on input "Ingresar fec. Hasta" at bounding box center [233, 150] width 152 height 11
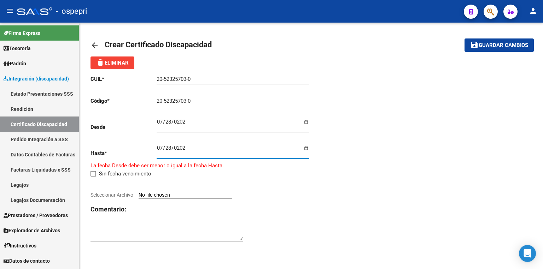
type input "[DATE]"
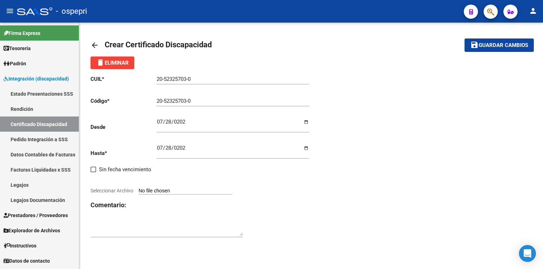
click at [178, 190] on input "Seleccionar Archivo" at bounding box center [186, 191] width 94 height 7
type input "C:\fakepath\prorroga.pdf"
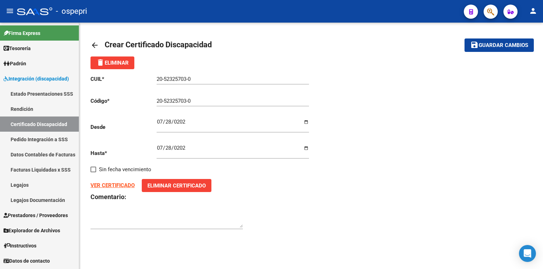
click at [512, 46] on span "Guardar cambios" at bounding box center [503, 45] width 49 height 6
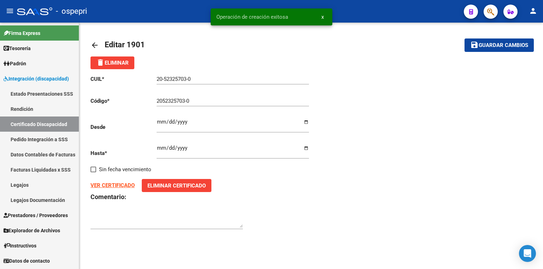
click at [47, 186] on link "Legajos" at bounding box center [39, 184] width 79 height 15
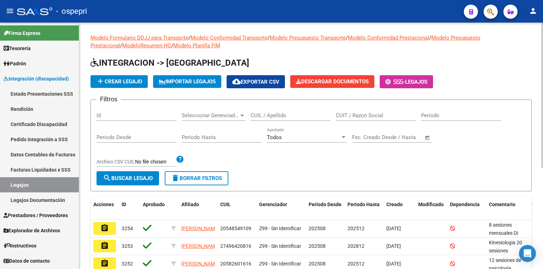
click at [271, 117] on input "CUIL / Apellido" at bounding box center [291, 115] width 80 height 6
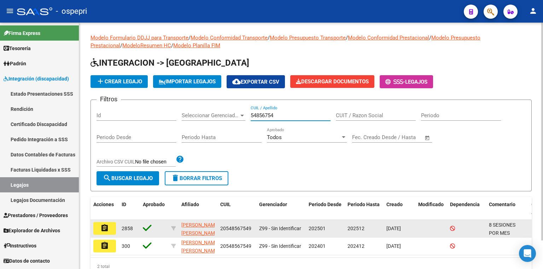
type input "54856754"
click at [112, 226] on button "assignment" at bounding box center [104, 228] width 23 height 13
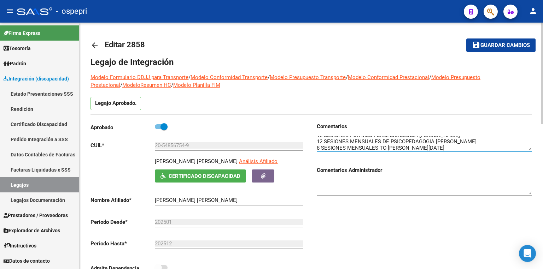
scroll to position [19, 0]
click at [397, 147] on textarea at bounding box center [424, 143] width 215 height 14
type textarea "8 SESIONES POR MES PSICOLOGIA [PERSON_NAME] M LUZ 12 SESIONES POR MES FONOAUDIO…"
click at [496, 43] on span "Guardar cambios" at bounding box center [504, 45] width 49 height 6
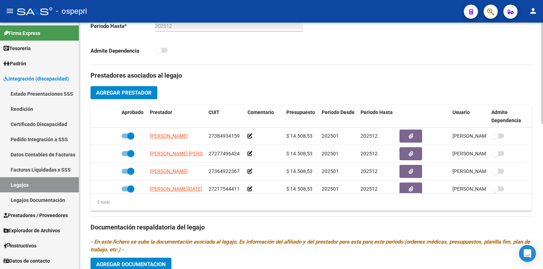
scroll to position [212, 0]
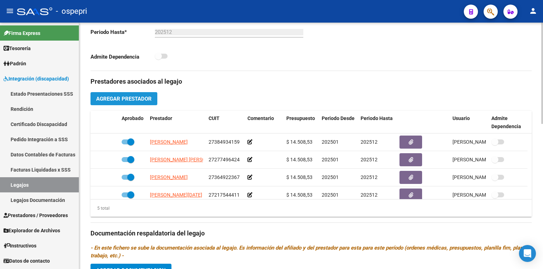
click at [139, 99] on span "Agregar Prestador" at bounding box center [123, 99] width 55 height 6
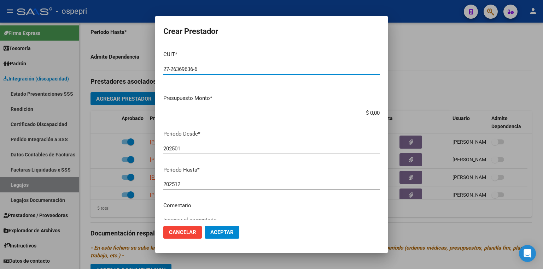
type input "27-26369636-6"
click at [195, 149] on input "202501" at bounding box center [271, 149] width 216 height 6
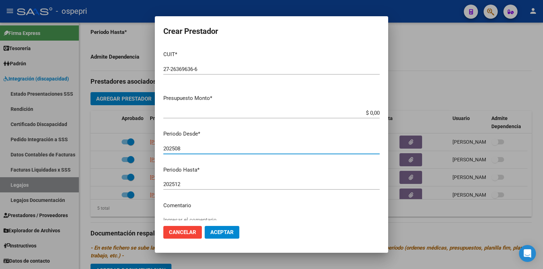
type input "202508"
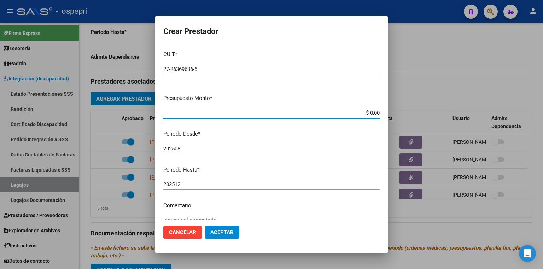
drag, startPoint x: 360, startPoint y: 113, endPoint x: 445, endPoint y: 121, distance: 85.2
click at [444, 121] on div "Crear Prestador CUIT * 27-26369636-6 Ingresar CUIT ARCA Padrón Presupuesto Mont…" at bounding box center [271, 134] width 543 height 269
type input "$ 14.844,73"
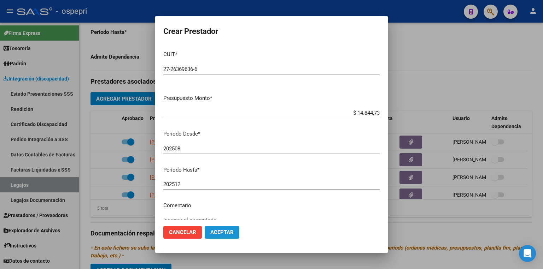
click at [225, 228] on button "Aceptar" at bounding box center [222, 232] width 35 height 13
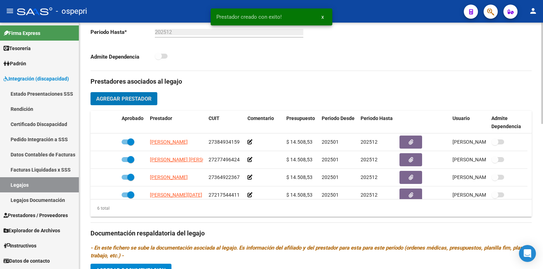
scroll to position [42, 0]
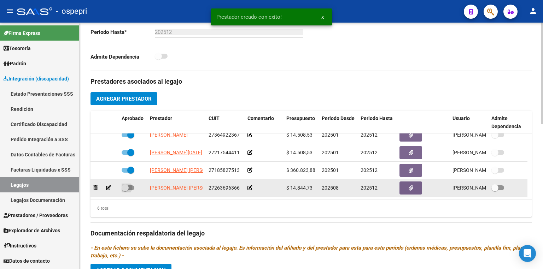
click at [130, 186] on span at bounding box center [128, 188] width 13 height 5
click at [125, 190] on input "checkbox" at bounding box center [125, 190] width 0 height 0
checkbox input "true"
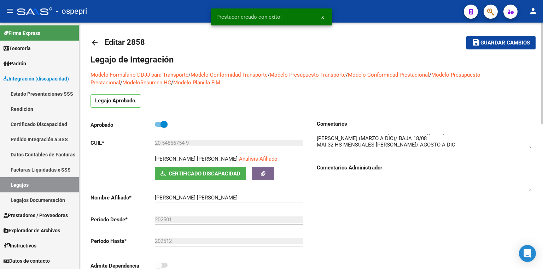
scroll to position [0, 0]
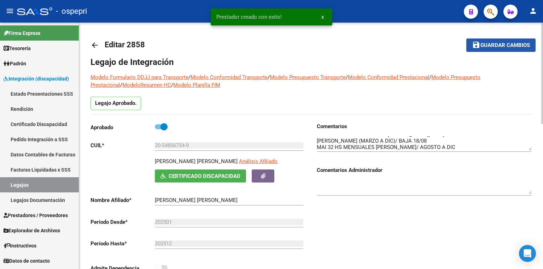
click at [497, 46] on span "Guardar cambios" at bounding box center [504, 45] width 49 height 6
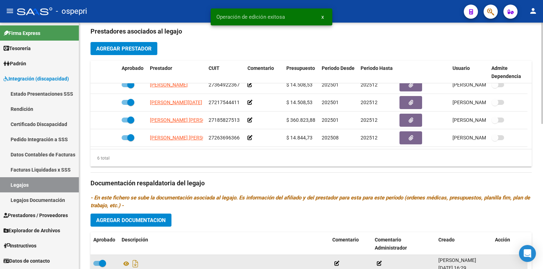
scroll to position [339, 0]
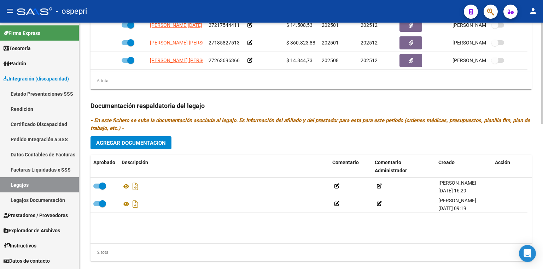
click at [433, 99] on div "Prestadores asociados al legajo Agregar Prestador Aprobado Prestador CUIT Comen…" at bounding box center [310, 104] width 441 height 323
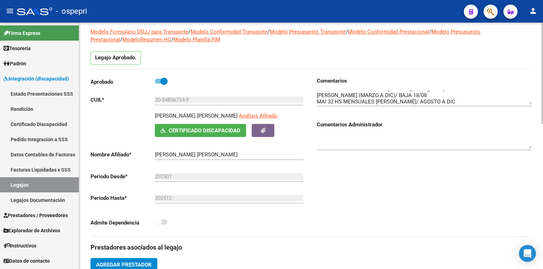
scroll to position [28, 0]
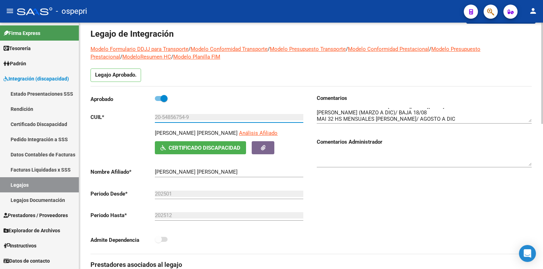
drag, startPoint x: 193, startPoint y: 118, endPoint x: 106, endPoint y: 119, distance: 86.6
click at [106, 119] on app-form-text-field "CUIL * 20-54856754-9 Ingresar CUIL" at bounding box center [196, 117] width 213 height 6
click at [444, 195] on div "Comentarios Comentarios Administrador" at bounding box center [421, 174] width 221 height 160
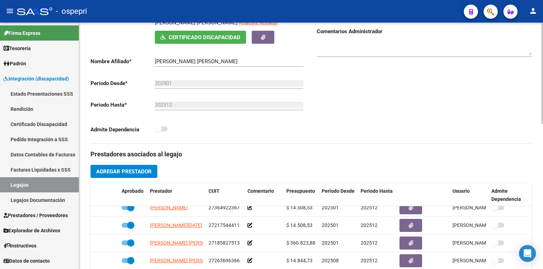
scroll to position [311, 0]
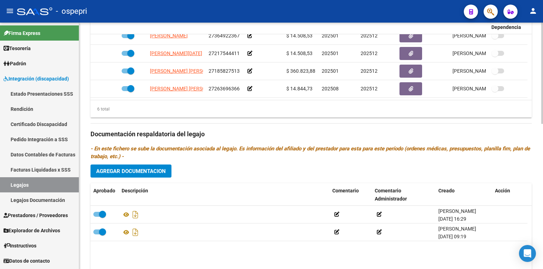
click at [134, 172] on span "Agregar Documentacion" at bounding box center [131, 171] width 70 height 6
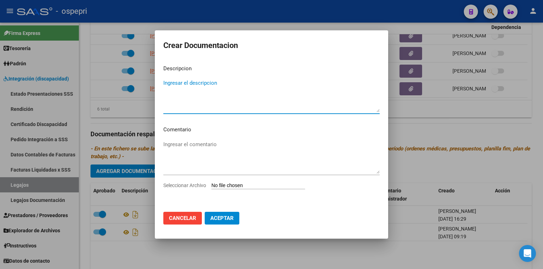
click at [223, 183] on input "Seleccionar Archivo" at bounding box center [258, 186] width 94 height 7
type input "C:\fakepath\20-548567549.pdf"
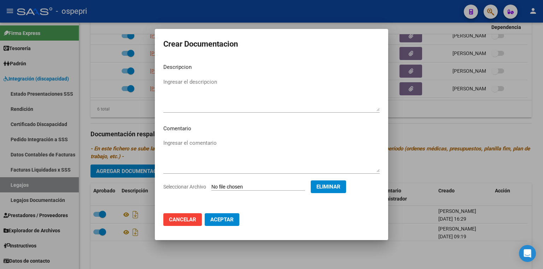
click at [223, 221] on span "Aceptar" at bounding box center [221, 220] width 23 height 6
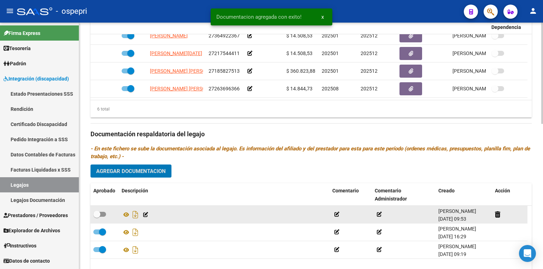
click at [105, 213] on span at bounding box center [99, 214] width 13 height 5
click at [97, 217] on input "checkbox" at bounding box center [96, 217] width 0 height 0
checkbox input "true"
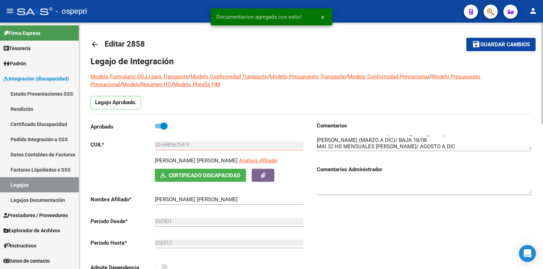
scroll to position [0, 0]
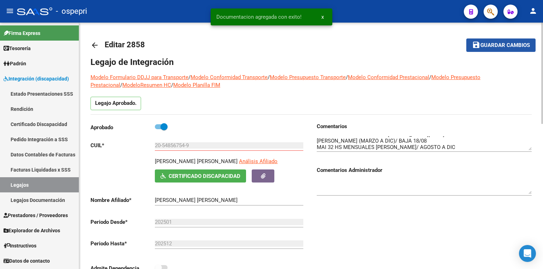
click at [506, 45] on span "Guardar cambios" at bounding box center [504, 45] width 49 height 6
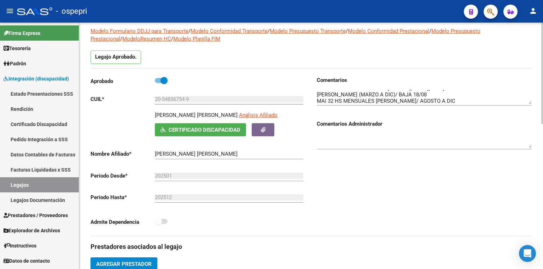
scroll to position [42, 0]
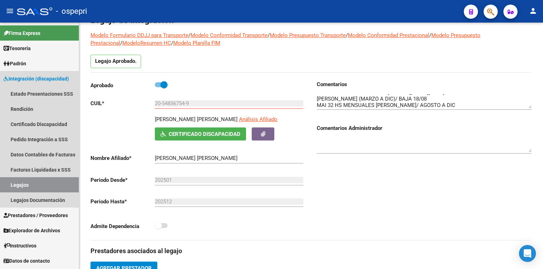
click at [48, 188] on link "Legajos" at bounding box center [39, 184] width 79 height 15
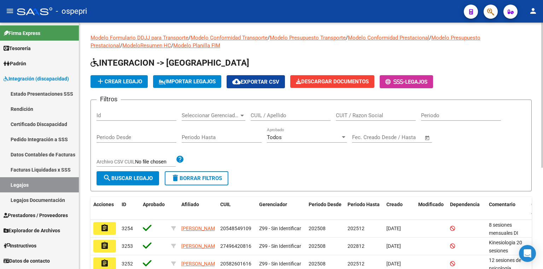
click at [265, 116] on input "CUIL / Apellido" at bounding box center [291, 115] width 80 height 6
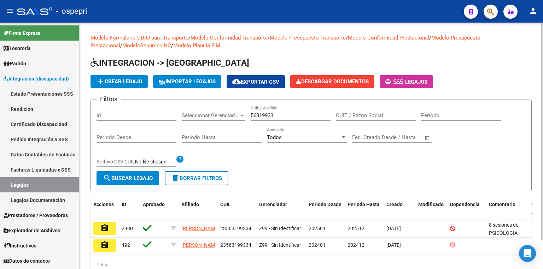
click at [358, 60] on h1 "INTEGRACION -> [GEOGRAPHIC_DATA]" at bounding box center [310, 63] width 441 height 12
click at [24, 187] on link "Legajos" at bounding box center [39, 184] width 79 height 15
click at [279, 118] on input "56319933" at bounding box center [291, 115] width 80 height 6
drag, startPoint x: 279, startPoint y: 118, endPoint x: 202, endPoint y: 122, distance: 76.8
click at [202, 122] on div "Filtros Id Seleccionar Gerenciador Seleccionar Gerenciador 56319933 CUIL / Apel…" at bounding box center [310, 139] width 429 height 66
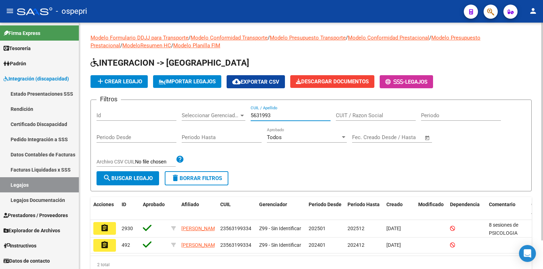
type input "56319933"
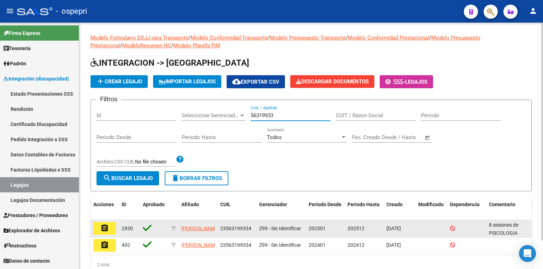
click at [108, 225] on mat-icon "assignment" at bounding box center [104, 228] width 8 height 8
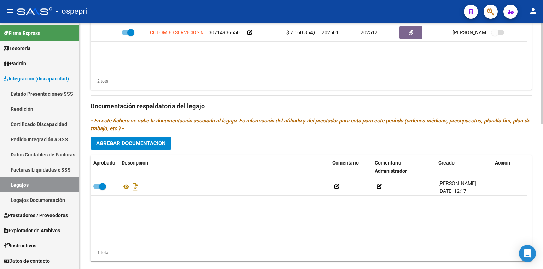
scroll to position [339, 0]
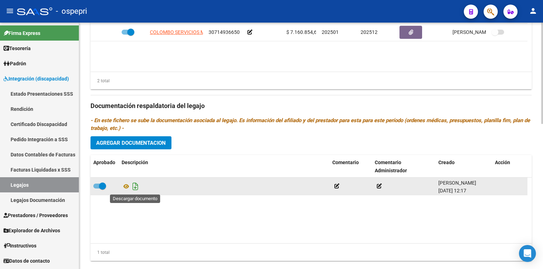
click at [133, 188] on icon "Descargar documento" at bounding box center [135, 186] width 9 height 11
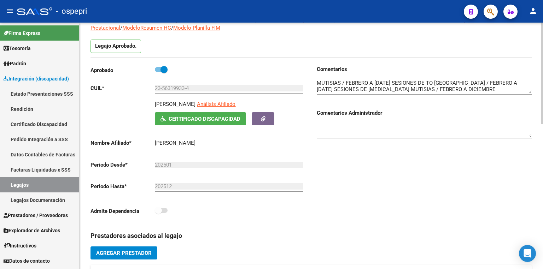
scroll to position [57, 0]
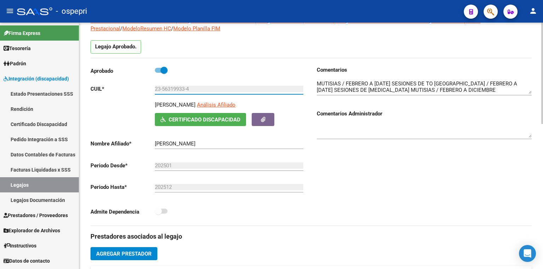
drag, startPoint x: 185, startPoint y: 88, endPoint x: 163, endPoint y: 86, distance: 22.7
click at [163, 86] on input "23-56319933-4" at bounding box center [229, 89] width 148 height 6
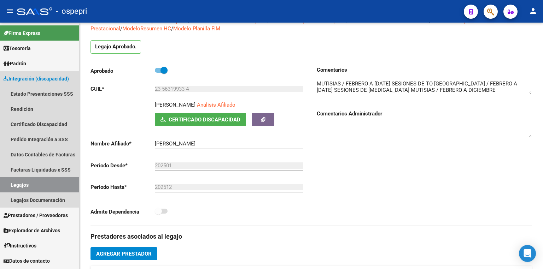
click at [30, 189] on link "Legajos" at bounding box center [39, 184] width 79 height 15
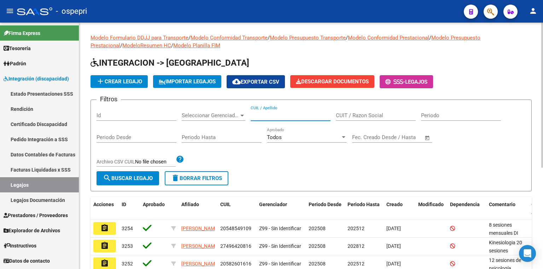
click at [284, 115] on input "CUIL / Apellido" at bounding box center [291, 115] width 80 height 6
paste input "48013018"
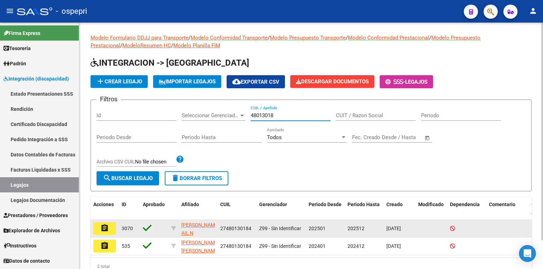
type input "48013018"
drag, startPoint x: 251, startPoint y: 228, endPoint x: 216, endPoint y: 229, distance: 35.4
click at [216, 229] on div "assignment 3070 [PERSON_NAME] AIL N 27480130184 Z99 - Sin Identificar 202501 20…" at bounding box center [330, 229] width 480 height 18
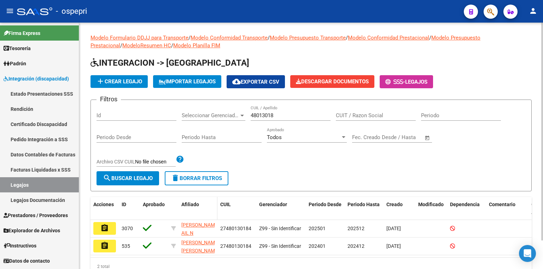
copy div "27480130184"
click at [36, 125] on link "Certificado Discapacidad" at bounding box center [39, 124] width 79 height 15
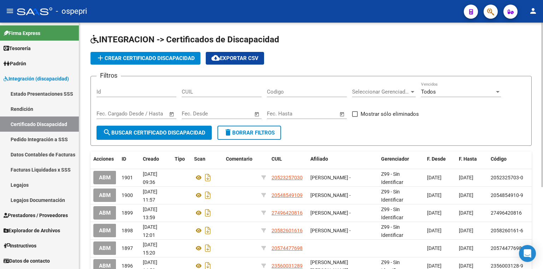
click at [153, 58] on span "add Crear Certificado Discapacidad" at bounding box center [145, 58] width 99 height 6
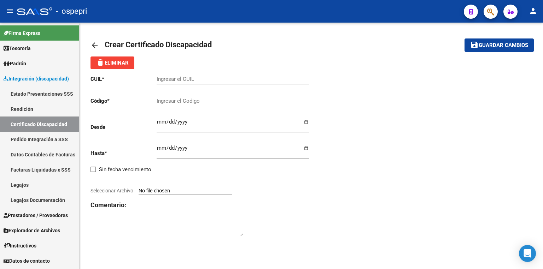
click at [192, 80] on input "Ingresar el CUIL" at bounding box center [233, 79] width 152 height 6
paste input "27-48013018-4"
type input "27-48013018-4"
click at [191, 99] on input "Ingresar el Codigo" at bounding box center [233, 101] width 152 height 6
paste input "27480130184"
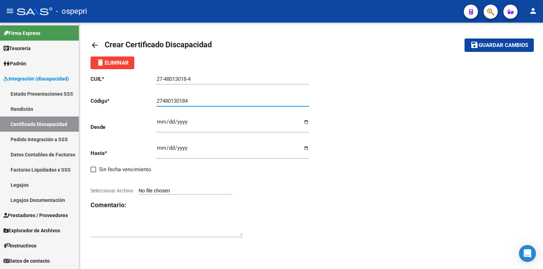
type input "27480130184"
click at [158, 121] on input "Ingresar fec. Desde" at bounding box center [233, 124] width 152 height 11
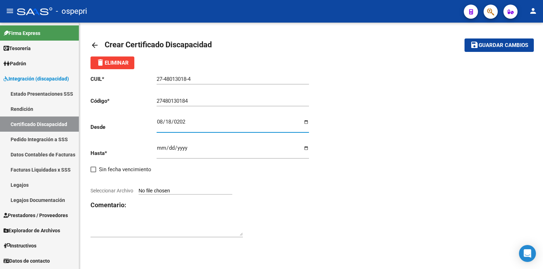
type input "[DATE]"
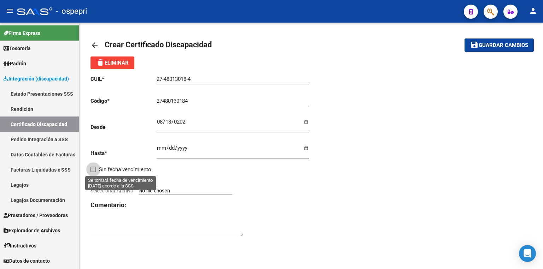
click at [96, 168] on span at bounding box center [93, 170] width 6 height 6
click at [93, 172] on input "Sin fecha vencimiento" at bounding box center [93, 172] width 0 height 0
checkbox input "true"
type input "[DATE]"
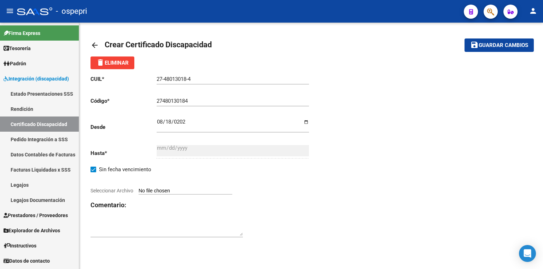
click at [175, 190] on input "Seleccionar Archivo" at bounding box center [186, 191] width 94 height 7
type input "C:\fakepath\certificado_cud_48013018.pdf"
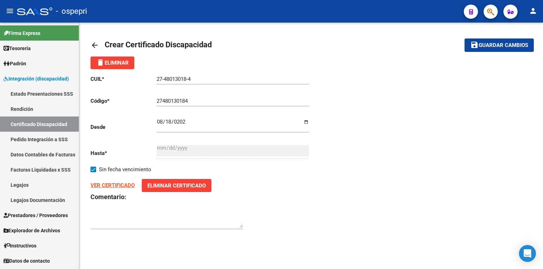
click at [501, 45] on span "Guardar cambios" at bounding box center [503, 45] width 49 height 6
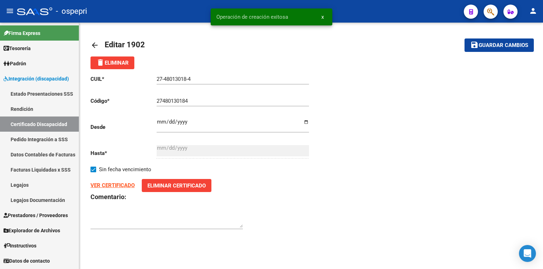
click at [37, 189] on link "Legajos" at bounding box center [39, 184] width 79 height 15
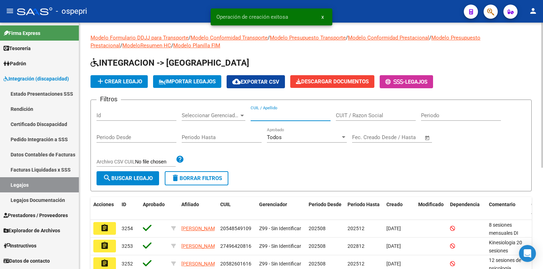
click at [293, 115] on input "CUIL / Apellido" at bounding box center [291, 115] width 80 height 6
paste input "27480130184"
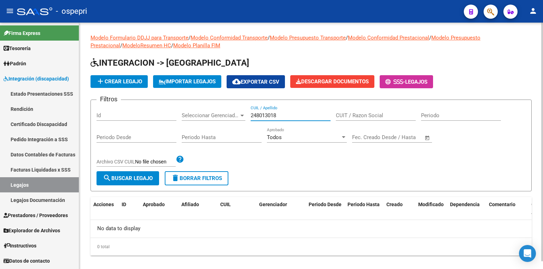
type input "48013018"
drag, startPoint x: 282, startPoint y: 113, endPoint x: 218, endPoint y: 127, distance: 65.5
click at [218, 127] on div "Filtros Id Seleccionar Gerenciador Seleccionar Gerenciador 48013018 CUIL / Apel…" at bounding box center [310, 139] width 429 height 66
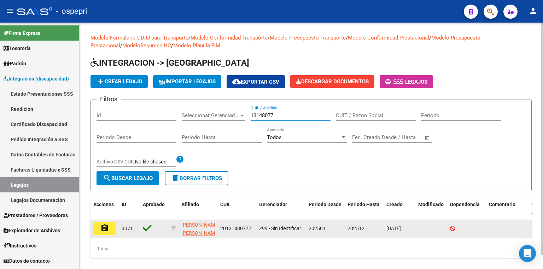
type input "13148077"
click at [106, 225] on mat-icon "assignment" at bounding box center [104, 228] width 8 height 8
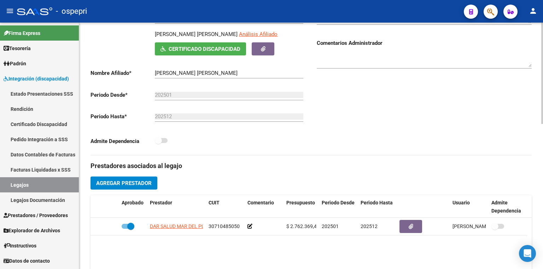
scroll to position [141, 0]
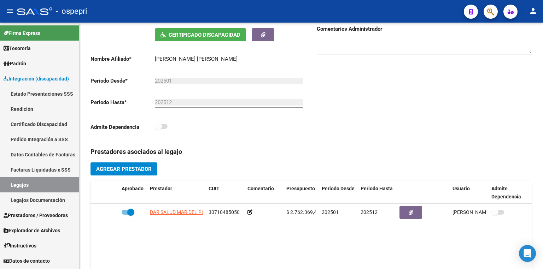
click at [35, 184] on link "Legajos" at bounding box center [39, 184] width 79 height 15
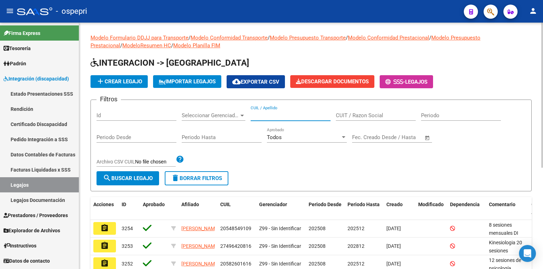
click at [284, 115] on input "CUIL / Apellido" at bounding box center [291, 115] width 80 height 6
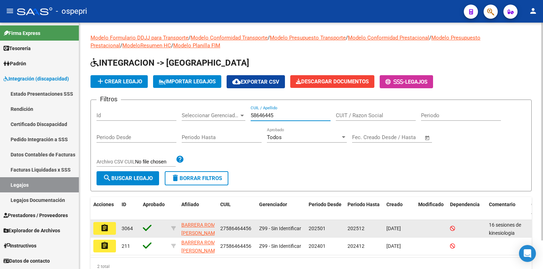
type input "58646445"
click at [105, 228] on mat-icon "assignment" at bounding box center [104, 228] width 8 height 8
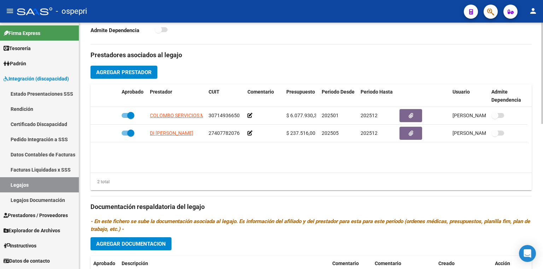
scroll to position [353, 0]
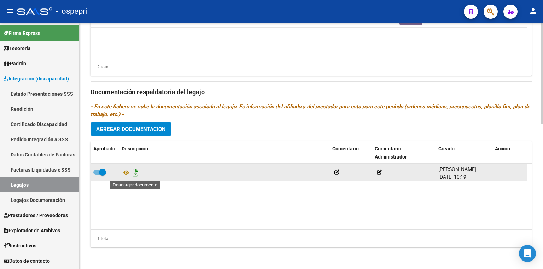
click at [134, 172] on icon "Descargar documento" at bounding box center [135, 172] width 9 height 11
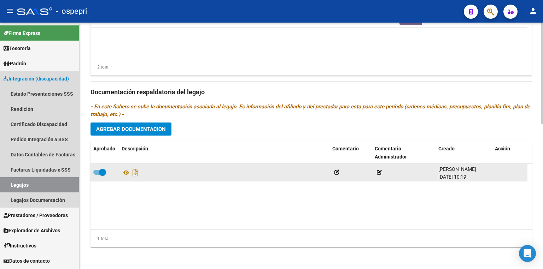
click at [37, 189] on link "Legajos" at bounding box center [39, 184] width 79 height 15
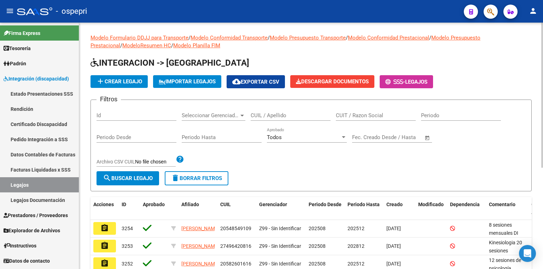
click at [266, 116] on input "CUIL / Apellido" at bounding box center [291, 115] width 80 height 6
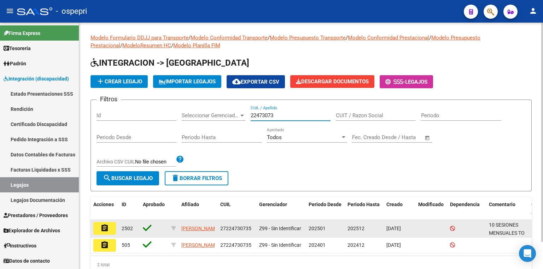
type input "22473073"
click at [102, 226] on mat-icon "assignment" at bounding box center [104, 228] width 8 height 8
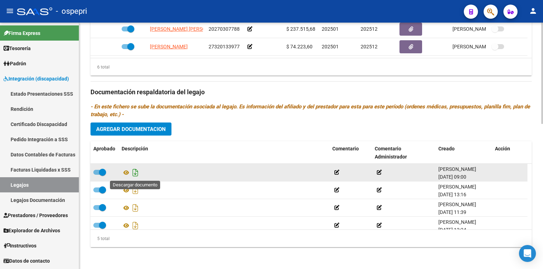
click at [135, 173] on icon "Descargar documento" at bounding box center [135, 172] width 9 height 11
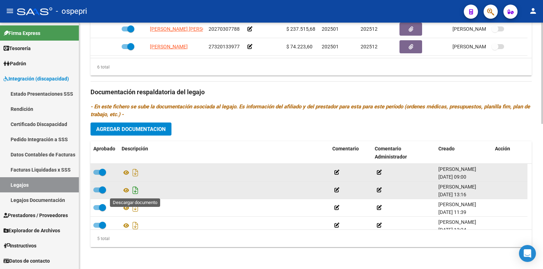
click at [136, 188] on icon "Descargar documento" at bounding box center [135, 190] width 9 height 11
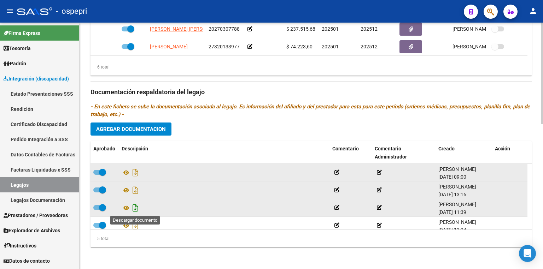
click at [135, 208] on icon "Descargar documento" at bounding box center [135, 208] width 9 height 11
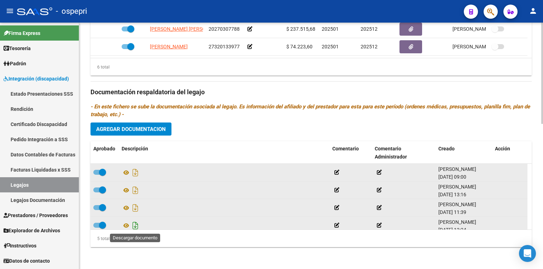
click at [135, 225] on icon "Descargar documento" at bounding box center [135, 225] width 9 height 11
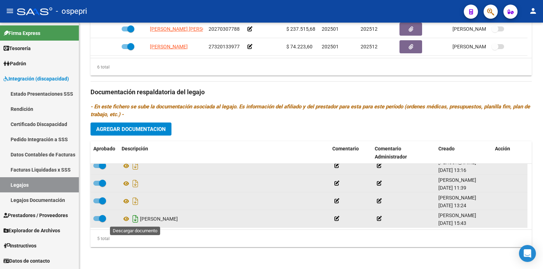
click at [135, 217] on icon "Descargar documento" at bounding box center [135, 218] width 9 height 11
click at [347, 127] on div "Prestadores asociados al legajo Agregar Prestador Aprobado Prestador CUIT Comen…" at bounding box center [310, 91] width 441 height 323
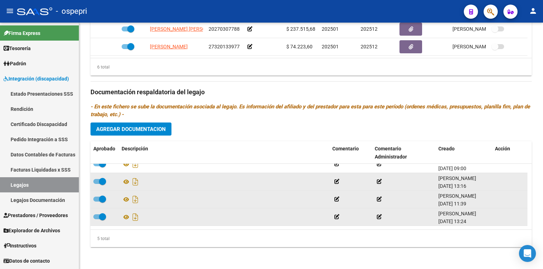
scroll to position [0, 0]
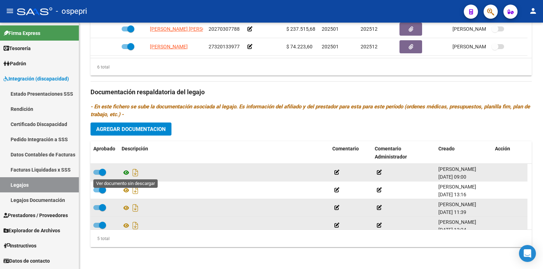
click at [123, 170] on icon at bounding box center [126, 173] width 9 height 8
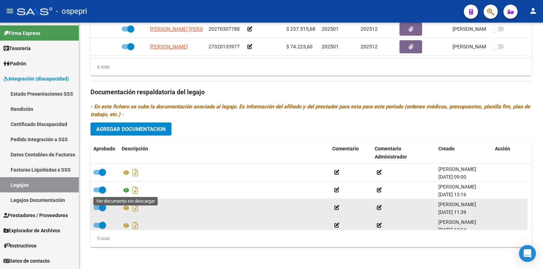
click at [124, 192] on icon at bounding box center [126, 190] width 9 height 8
click at [126, 207] on icon at bounding box center [126, 208] width 9 height 8
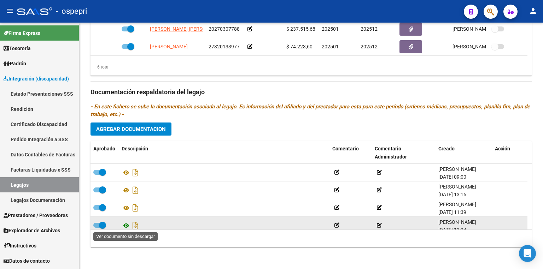
click at [127, 224] on icon at bounding box center [126, 226] width 9 height 8
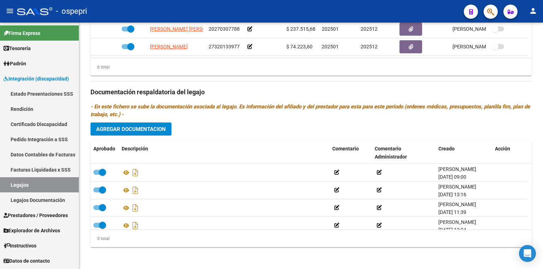
scroll to position [24, 0]
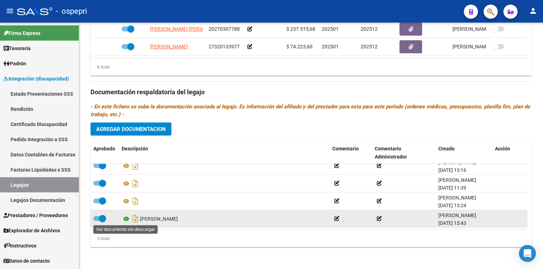
click at [127, 218] on icon at bounding box center [126, 219] width 9 height 8
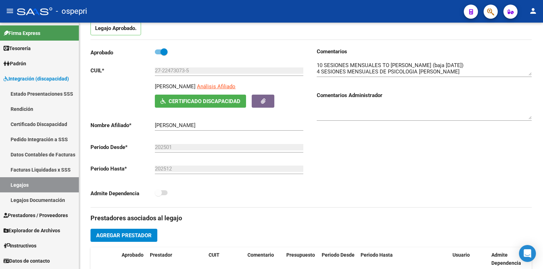
scroll to position [0, 0]
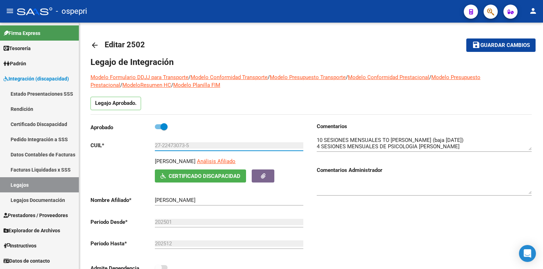
drag, startPoint x: 199, startPoint y: 145, endPoint x: 113, endPoint y: 144, distance: 85.5
click at [113, 144] on app-form-text-field "CUIL * 27-22473073-5 Ingresar CUIL" at bounding box center [196, 145] width 213 height 6
click at [41, 187] on link "Legajos" at bounding box center [39, 184] width 79 height 15
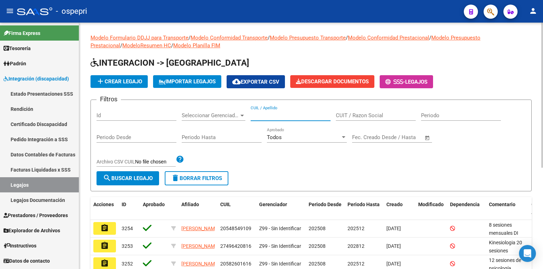
click at [275, 115] on input "CUIL / Apellido" at bounding box center [291, 115] width 80 height 6
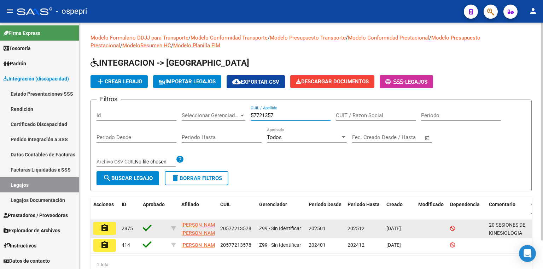
type input "57721357"
click at [105, 226] on mat-icon "assignment" at bounding box center [104, 228] width 8 height 8
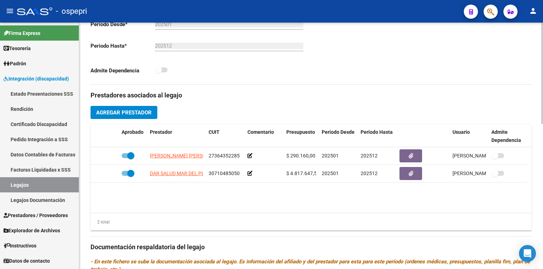
scroll to position [353, 0]
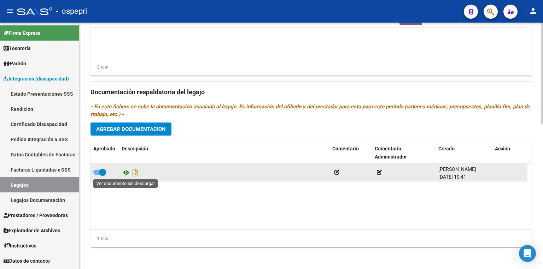
click at [126, 173] on icon at bounding box center [126, 173] width 9 height 8
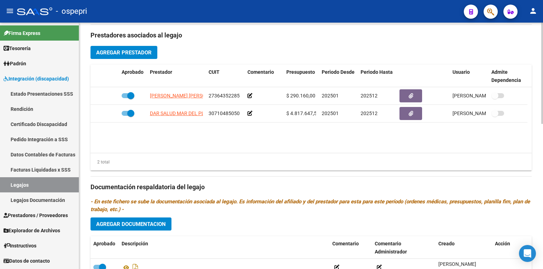
scroll to position [240, 0]
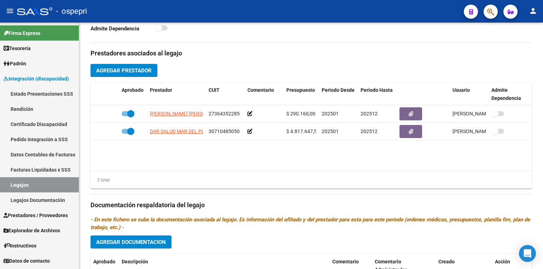
click at [54, 186] on link "Legajos" at bounding box center [39, 184] width 79 height 15
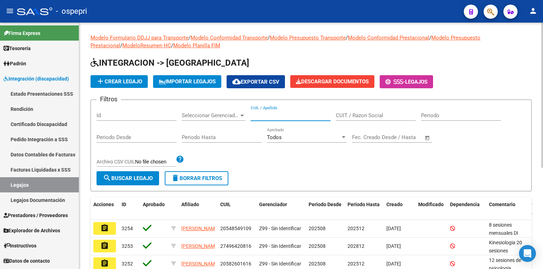
click at [285, 118] on input "CUIL / Apellido" at bounding box center [291, 115] width 80 height 6
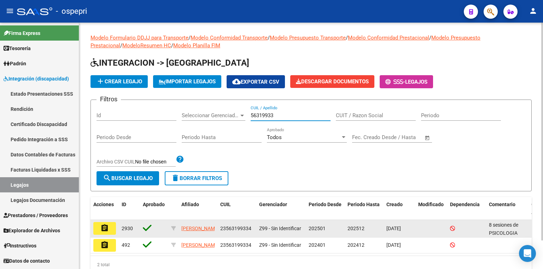
type input "56319933"
click at [109, 227] on button "assignment" at bounding box center [104, 228] width 23 height 13
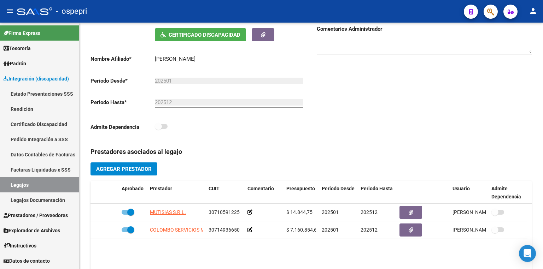
scroll to position [113, 0]
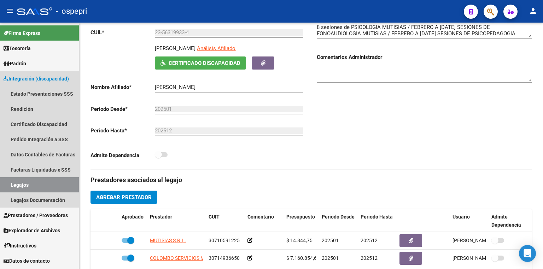
click at [24, 185] on link "Legajos" at bounding box center [39, 184] width 79 height 15
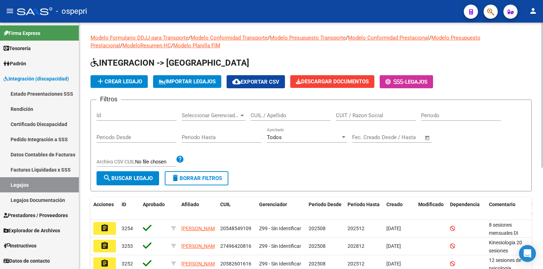
click at [276, 116] on input "CUIL / Apellido" at bounding box center [291, 115] width 80 height 6
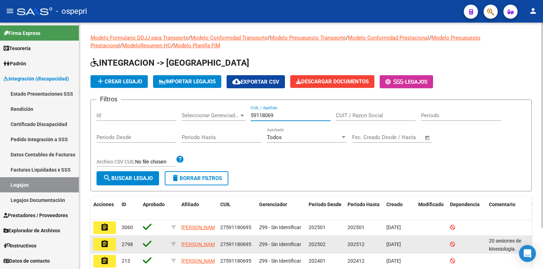
type input "59118069"
click at [106, 248] on mat-icon "assignment" at bounding box center [104, 244] width 8 height 8
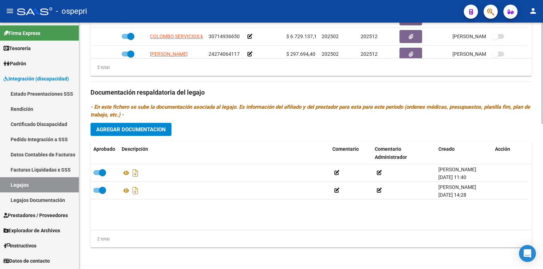
scroll to position [353, 0]
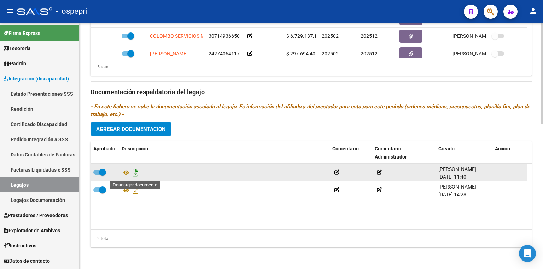
click at [133, 173] on icon "Descargar documento" at bounding box center [135, 172] width 9 height 11
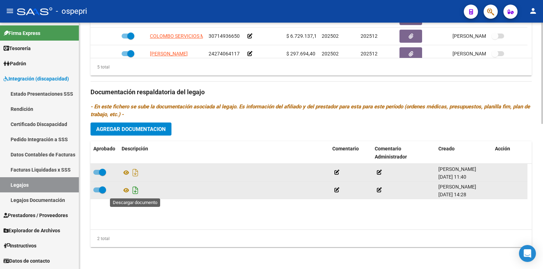
click at [134, 192] on icon "Descargar documento" at bounding box center [135, 190] width 9 height 11
click at [126, 172] on icon at bounding box center [126, 173] width 9 height 8
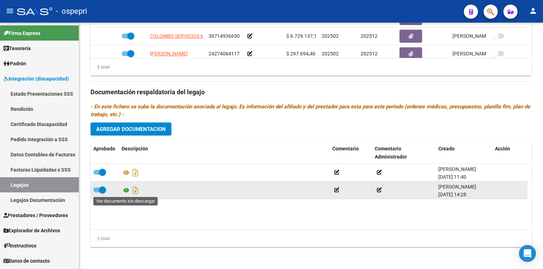
click at [127, 189] on icon at bounding box center [126, 190] width 9 height 8
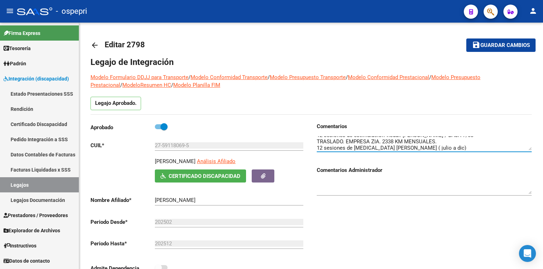
scroll to position [13, 0]
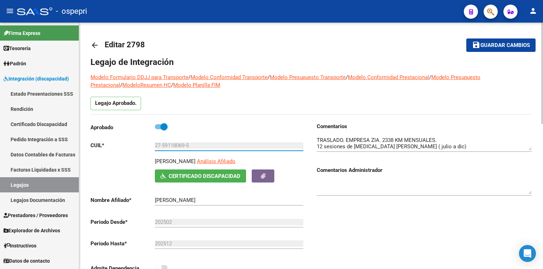
drag, startPoint x: 200, startPoint y: 143, endPoint x: 117, endPoint y: 147, distance: 83.5
click at [117, 147] on app-form-text-field "CUIL * 27-59118069-5 Ingresar CUIL" at bounding box center [196, 145] width 213 height 6
click at [426, 208] on div "Comentarios Comentarios Administrador" at bounding box center [421, 203] width 221 height 160
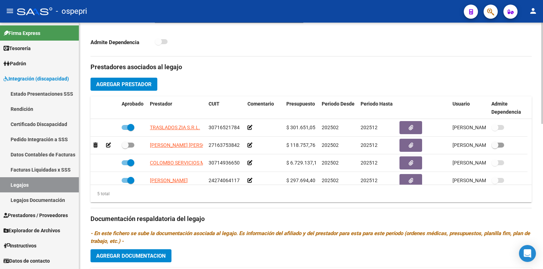
scroll to position [353, 0]
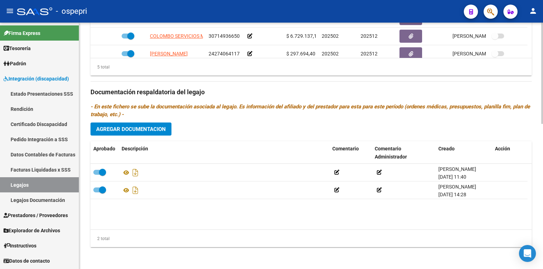
click at [146, 129] on span "Agregar Documentacion" at bounding box center [131, 129] width 70 height 6
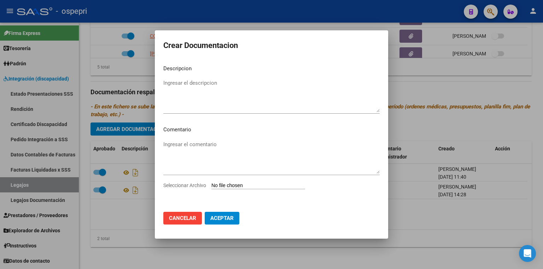
click at [264, 186] on input "Seleccionar Archivo" at bounding box center [258, 186] width 94 height 7
type input "C:\fakepath\27591180695.pdf"
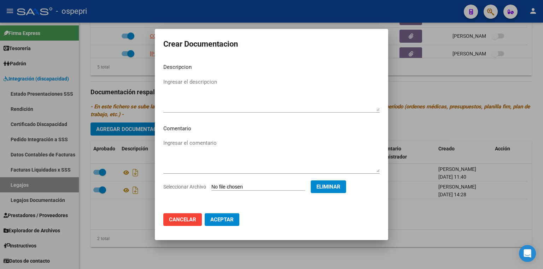
click at [223, 219] on span "Aceptar" at bounding box center [221, 220] width 23 height 6
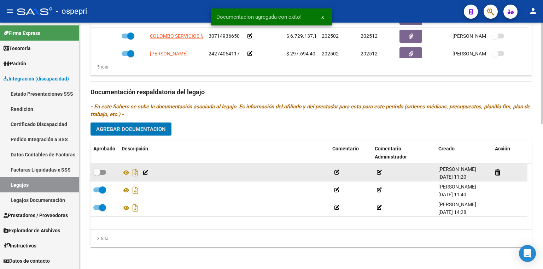
click at [105, 173] on span at bounding box center [99, 172] width 13 height 5
click at [97, 175] on input "checkbox" at bounding box center [96, 175] width 0 height 0
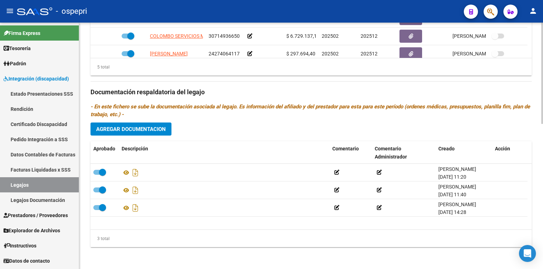
click at [205, 242] on div "3 total" at bounding box center [310, 239] width 441 height 18
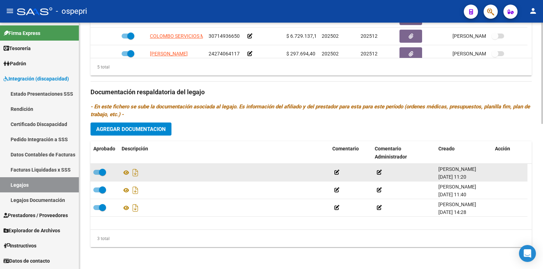
click at [98, 170] on span at bounding box center [99, 172] width 13 height 5
click at [97, 175] on input "checkbox" at bounding box center [96, 175] width 0 height 0
click at [499, 171] on icon at bounding box center [497, 172] width 5 height 7
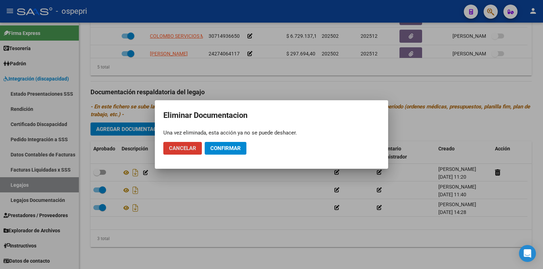
click at [231, 149] on span "Confirmar" at bounding box center [225, 148] width 30 height 6
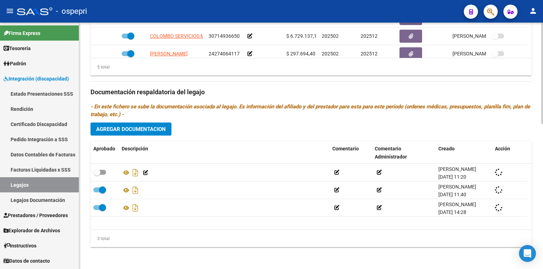
checkbox input "true"
click at [148, 126] on span "Agregar Documentacion" at bounding box center [131, 129] width 70 height 6
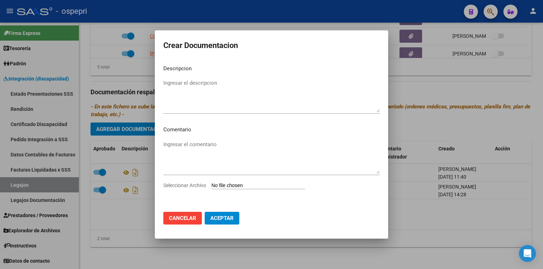
click at [246, 185] on input "Seleccionar Archivo" at bounding box center [258, 186] width 94 height 7
type input "C:\fakepath\27591180695.pdf"
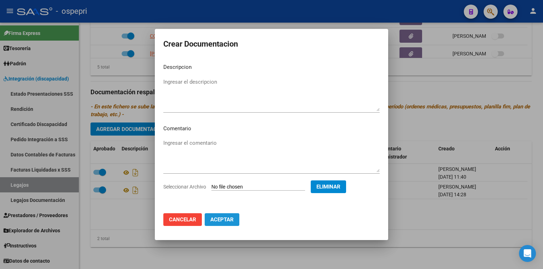
click at [229, 219] on span "Aceptar" at bounding box center [221, 220] width 23 height 6
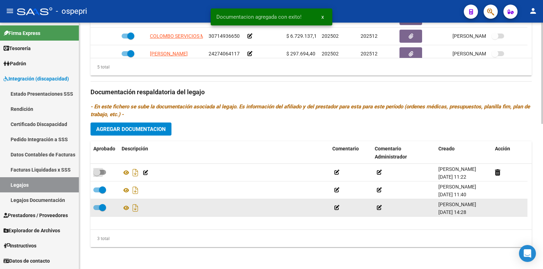
drag, startPoint x: 104, startPoint y: 171, endPoint x: 180, endPoint y: 204, distance: 82.5
click at [106, 172] on span at bounding box center [99, 172] width 13 height 5
click at [97, 175] on input "checkbox" at bounding box center [96, 175] width 0 height 0
checkbox input "true"
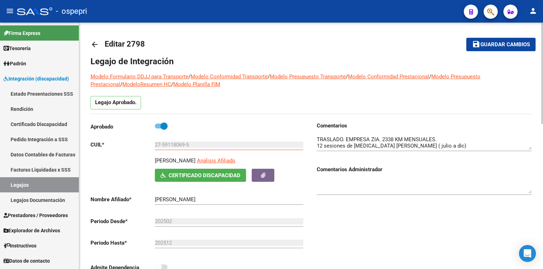
scroll to position [0, 0]
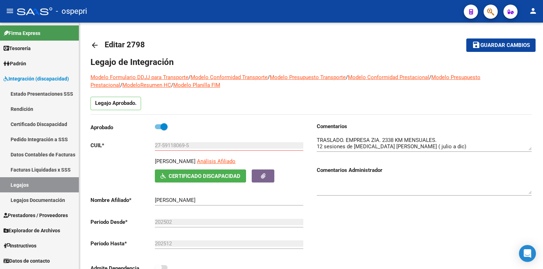
drag, startPoint x: 35, startPoint y: 187, endPoint x: 75, endPoint y: 178, distance: 40.1
click at [36, 187] on link "Legajos" at bounding box center [39, 184] width 79 height 15
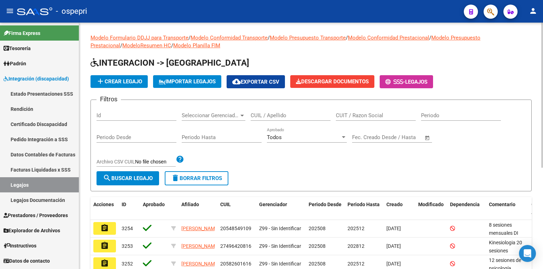
click at [264, 117] on input "CUIL / Apellido" at bounding box center [291, 115] width 80 height 6
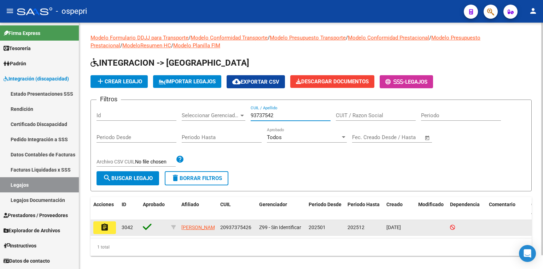
type input "93737542"
click at [103, 228] on mat-icon "assignment" at bounding box center [104, 227] width 8 height 8
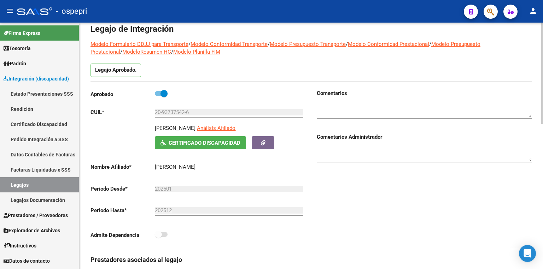
scroll to position [28, 0]
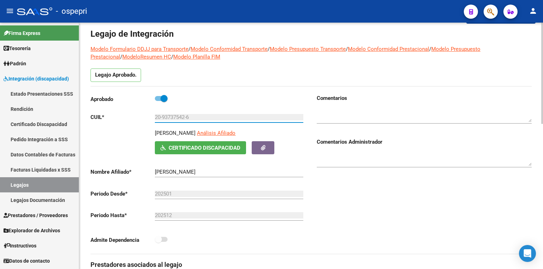
drag, startPoint x: 185, startPoint y: 116, endPoint x: 162, endPoint y: 115, distance: 23.7
click at [162, 115] on input "20-93737542-6" at bounding box center [229, 117] width 148 height 6
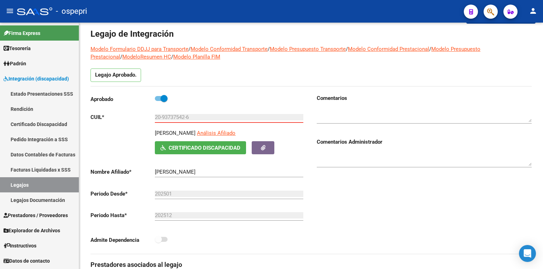
click at [48, 179] on link "Legajos" at bounding box center [39, 184] width 79 height 15
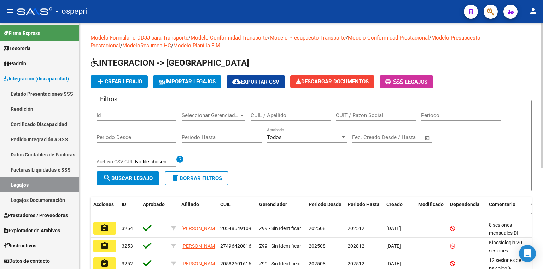
click at [282, 118] on input "CUIL / Apellido" at bounding box center [291, 115] width 80 height 6
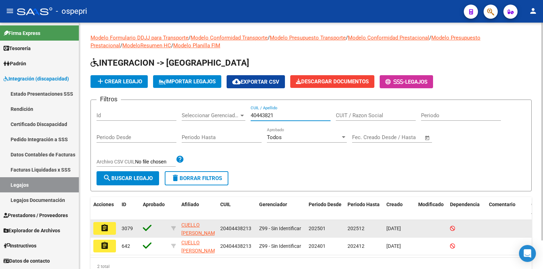
type input "40443821"
click at [108, 227] on mat-icon "assignment" at bounding box center [104, 228] width 8 height 8
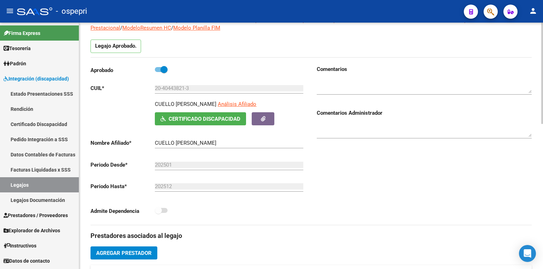
scroll to position [198, 0]
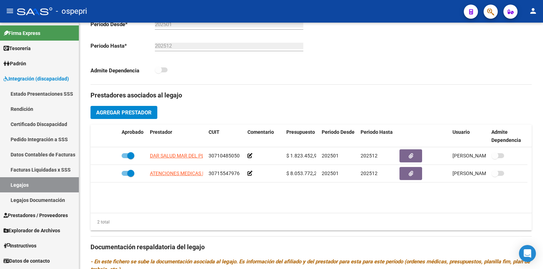
click at [30, 187] on link "Legajos" at bounding box center [39, 184] width 79 height 15
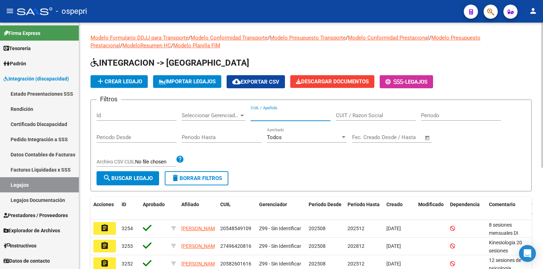
click at [269, 112] on input "CUIL / Apellido" at bounding box center [291, 115] width 80 height 6
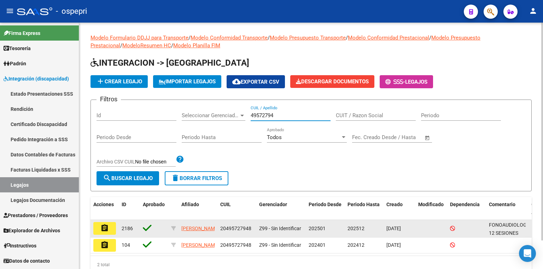
type input "49572794"
click at [103, 230] on mat-icon "assignment" at bounding box center [104, 228] width 8 height 8
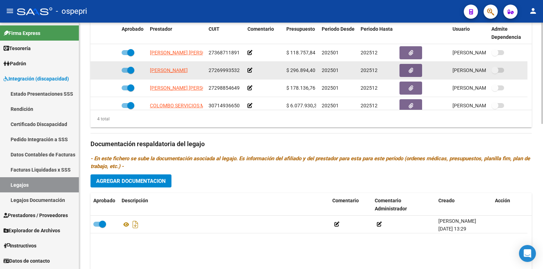
scroll to position [311, 0]
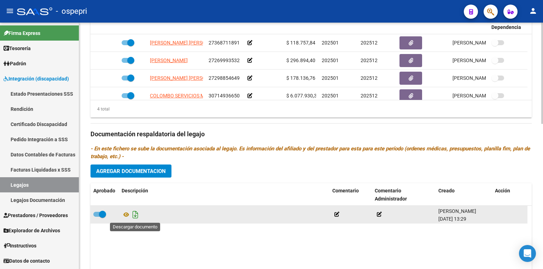
click at [133, 216] on icon "Descargar documento" at bounding box center [135, 214] width 9 height 11
click at [123, 214] on icon at bounding box center [126, 215] width 9 height 8
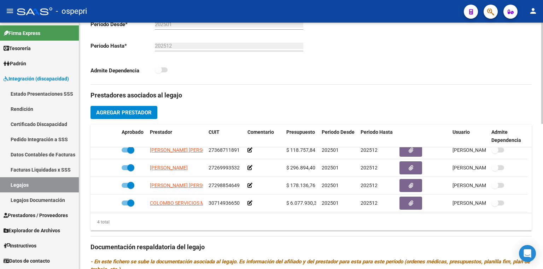
scroll to position [7, 0]
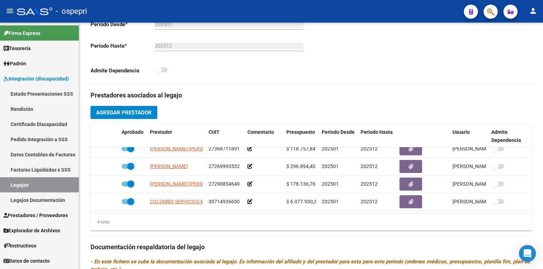
click at [39, 186] on link "Legajos" at bounding box center [39, 184] width 79 height 15
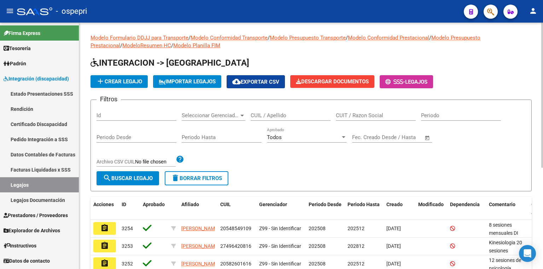
click at [288, 113] on input "CUIL / Apellido" at bounding box center [291, 115] width 80 height 6
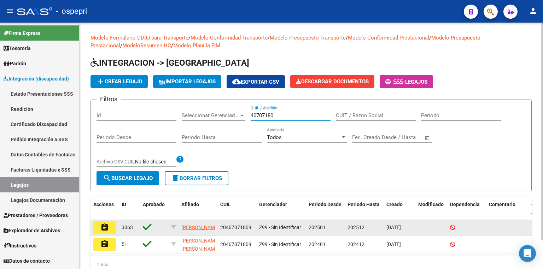
type input "40707180"
click at [109, 230] on button "assignment" at bounding box center [104, 228] width 23 height 13
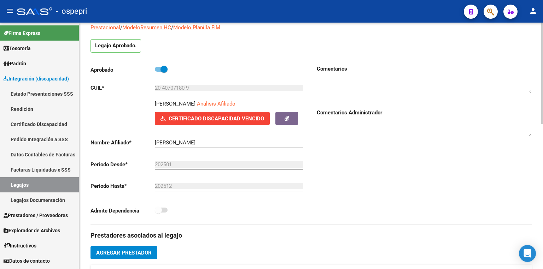
scroll to position [57, 0]
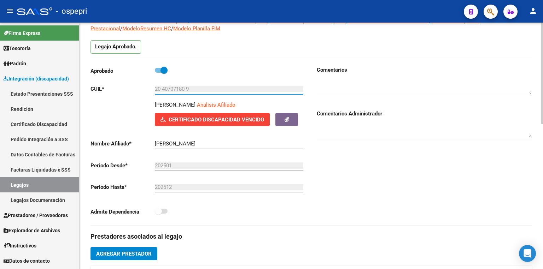
drag, startPoint x: 186, startPoint y: 89, endPoint x: 163, endPoint y: 89, distance: 23.3
click at [163, 89] on input "20-40707180-9" at bounding box center [229, 89] width 148 height 6
drag, startPoint x: 199, startPoint y: 89, endPoint x: 87, endPoint y: 89, distance: 112.4
click at [87, 89] on div "arrow_back Editar 3063 save Guardar cambios Legajo de Integración Modelo Formul…" at bounding box center [311, 266] width 464 height 600
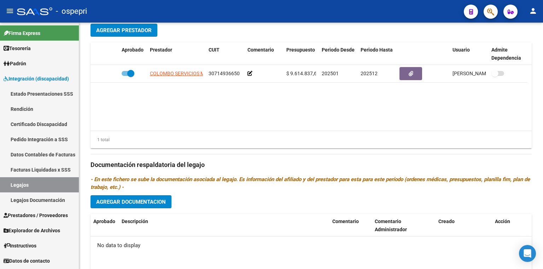
scroll to position [127, 0]
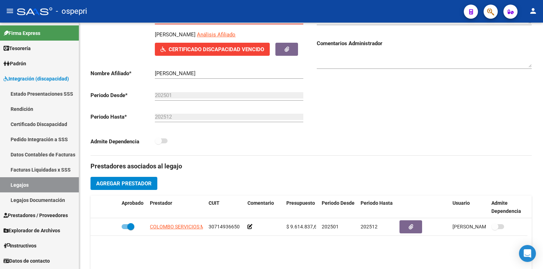
click at [28, 125] on link "Certificado Discapacidad" at bounding box center [39, 124] width 79 height 15
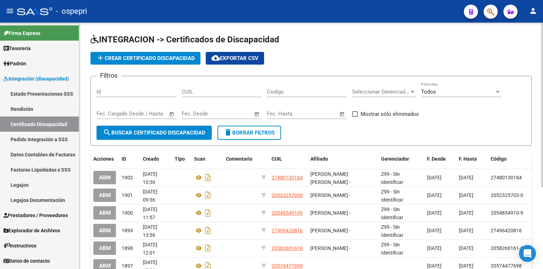
click at [135, 58] on span "add Crear Certificado Discapacidad" at bounding box center [145, 58] width 99 height 6
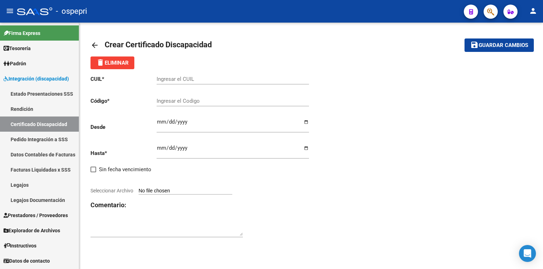
click at [174, 77] on input "Ingresar el CUIL" at bounding box center [233, 79] width 152 height 6
paste input "20-40707180-9"
type input "20-40707180-9"
click at [181, 99] on input "Ingresar el Codigo" at bounding box center [233, 101] width 152 height 6
paste input "20-40707180-9"
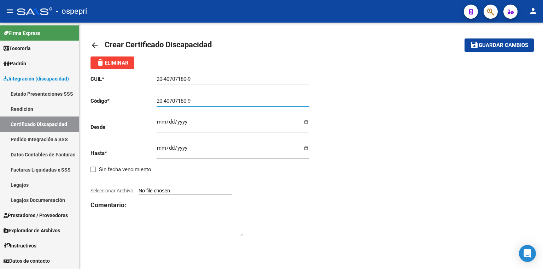
type input "20-40707180-9"
click at [158, 123] on input "Ingresar fec. Desde" at bounding box center [233, 124] width 152 height 11
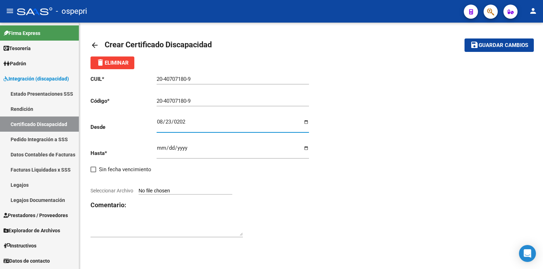
type input "[DATE]"
click at [161, 147] on input "Ingresar fec. Hasta" at bounding box center [233, 150] width 152 height 11
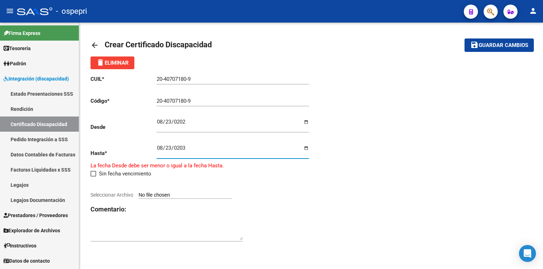
type input "[DATE]"
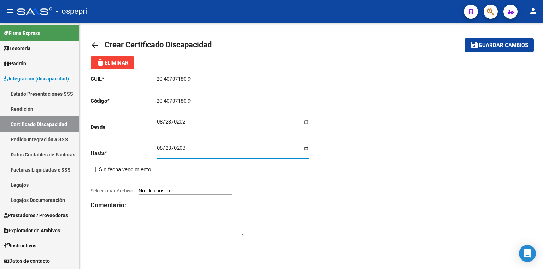
click at [174, 191] on input "Seleccionar Archivo" at bounding box center [186, 191] width 94 height 7
type input "C:\fakepath\cud.jpg"
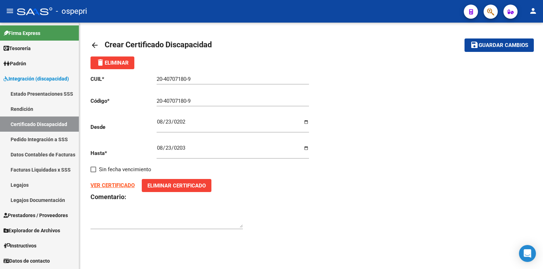
click at [509, 42] on span "Guardar cambios" at bounding box center [503, 45] width 49 height 6
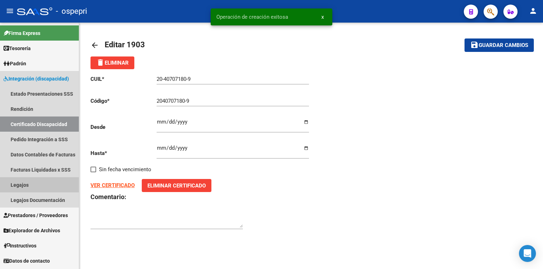
drag, startPoint x: 27, startPoint y: 182, endPoint x: 42, endPoint y: 191, distance: 17.8
click at [28, 182] on link "Legajos" at bounding box center [39, 184] width 79 height 15
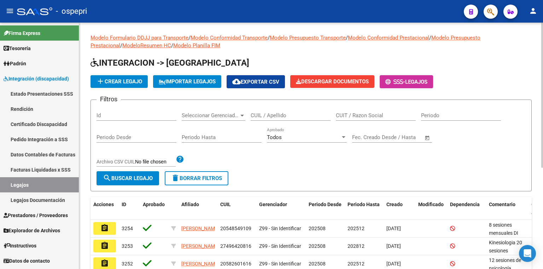
click at [380, 170] on div "Filtros Id Seleccionar Gerenciador Seleccionar Gerenciador CUIL / Apellido CUIT…" at bounding box center [310, 139] width 429 height 66
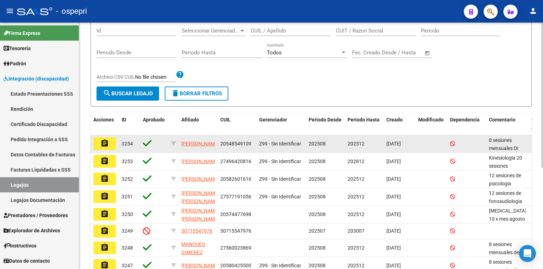
scroll to position [57, 0]
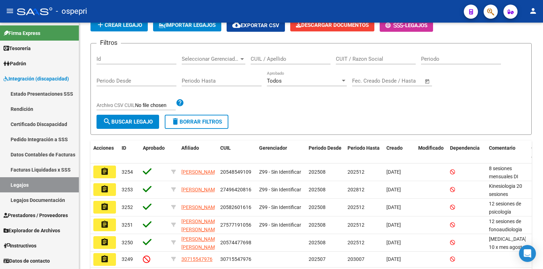
click at [33, 188] on link "Legajos" at bounding box center [39, 184] width 79 height 15
click at [269, 59] on input "CUIL / Apellido" at bounding box center [291, 59] width 80 height 6
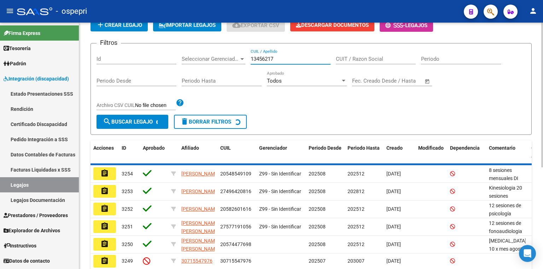
scroll to position [14, 0]
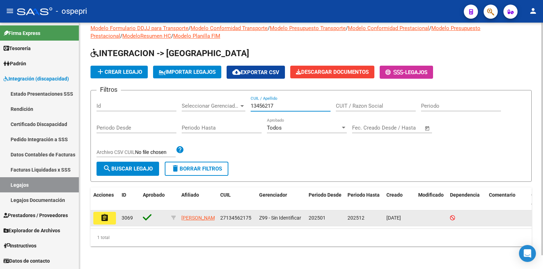
type input "13456217"
click at [103, 214] on mat-icon "assignment" at bounding box center [104, 218] width 8 height 8
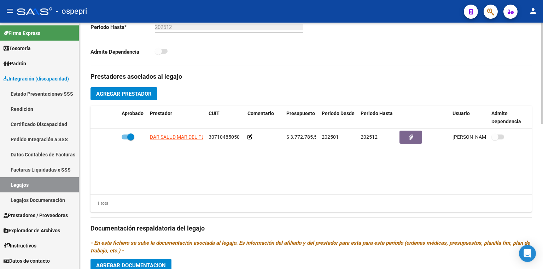
scroll to position [212, 0]
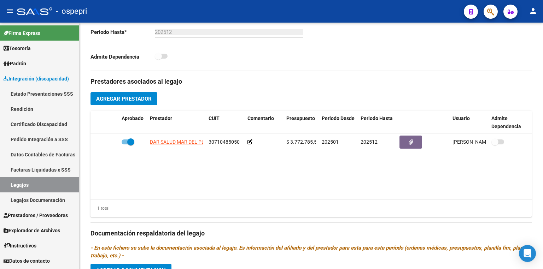
click at [40, 187] on link "Legajos" at bounding box center [39, 184] width 79 height 15
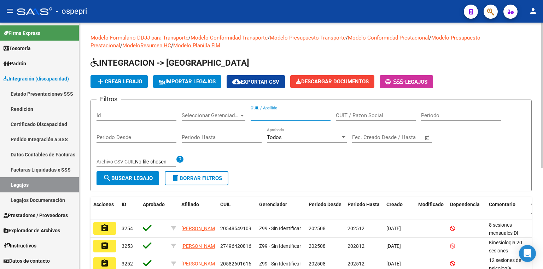
click at [275, 116] on input "CUIL / Apellido" at bounding box center [291, 115] width 80 height 6
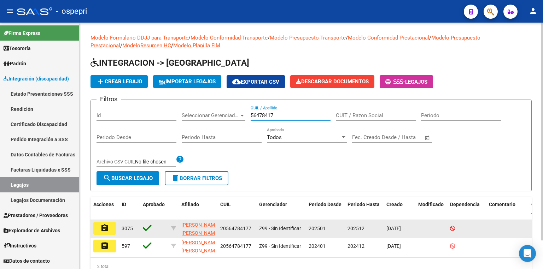
type input "56478417"
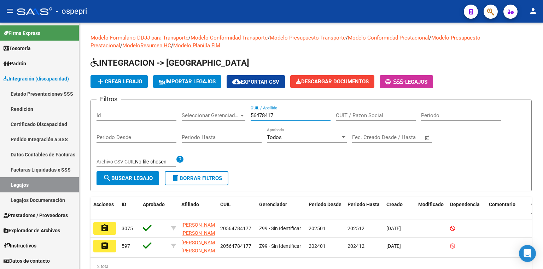
click at [98, 225] on button "assignment" at bounding box center [104, 228] width 23 height 13
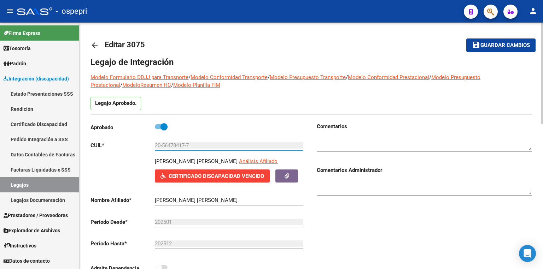
drag, startPoint x: 185, startPoint y: 144, endPoint x: 164, endPoint y: 145, distance: 21.6
click at [164, 145] on input "20-56478417-7" at bounding box center [229, 145] width 148 height 6
drag, startPoint x: 195, startPoint y: 143, endPoint x: 115, endPoint y: 149, distance: 80.5
click at [116, 149] on div "Aprobado CUIL * 20-56478417-7 Ingresar CUIL [PERSON_NAME] [PERSON_NAME] Análisi…" at bounding box center [197, 200] width 215 height 154
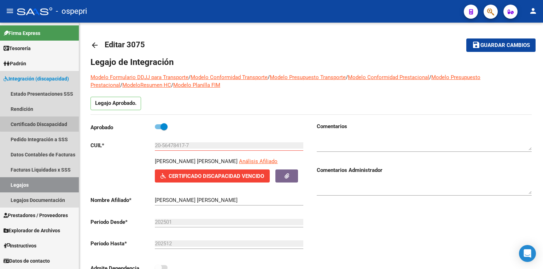
drag, startPoint x: 43, startPoint y: 123, endPoint x: 66, endPoint y: 123, distance: 23.0
click at [44, 123] on link "Certificado Discapacidad" at bounding box center [39, 124] width 79 height 15
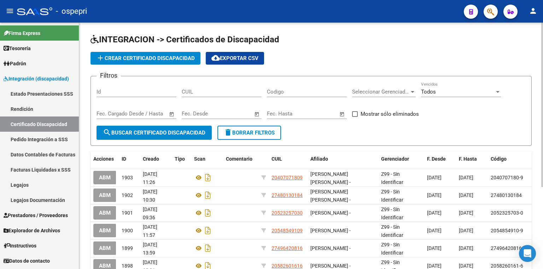
click at [171, 57] on span "add Crear Certificado Discapacidad" at bounding box center [145, 58] width 99 height 6
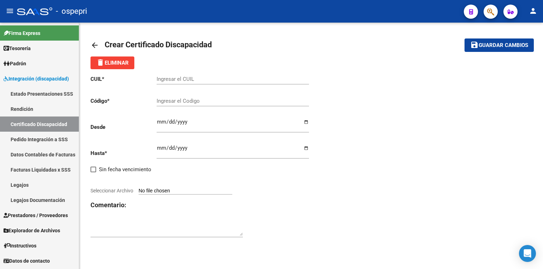
click at [189, 81] on input "Ingresar el CUIL" at bounding box center [233, 79] width 152 height 6
paste input "20-56478417-7"
type input "20-56478417-7"
click at [185, 101] on input "Ingresar el Codigo" at bounding box center [233, 101] width 152 height 6
paste input "20-56478417-7"
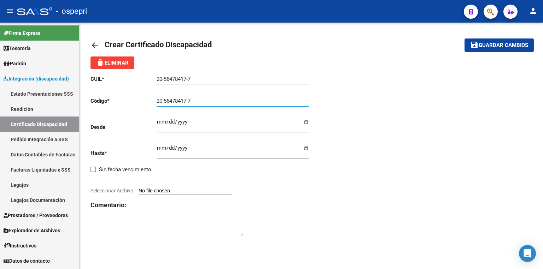
type input "20-56478417-7"
click at [160, 123] on input "Ingresar fec. Desde" at bounding box center [233, 124] width 152 height 11
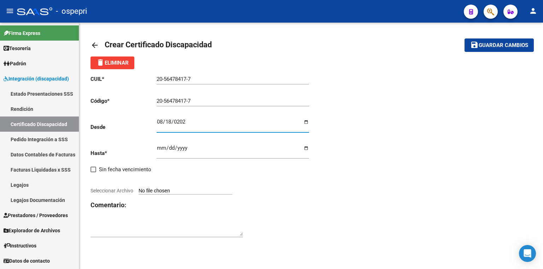
type input "[DATE]"
click at [160, 146] on input "Ingresar fec. Hasta" at bounding box center [233, 150] width 152 height 11
click at [468, 86] on div "CUIL * 20-56478417-7 Ingresar el CUIL Código * 20-56478417-7 Ingresar el Codigo…" at bounding box center [310, 156] width 441 height 175
click at [161, 147] on input "Ingresar fec. Hasta" at bounding box center [233, 150] width 152 height 11
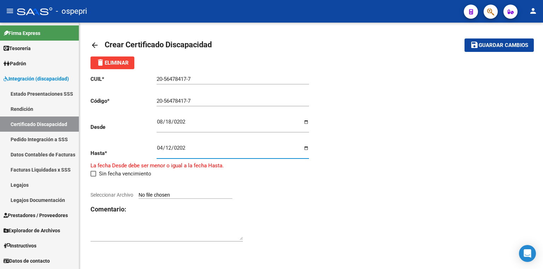
type input "[DATE]"
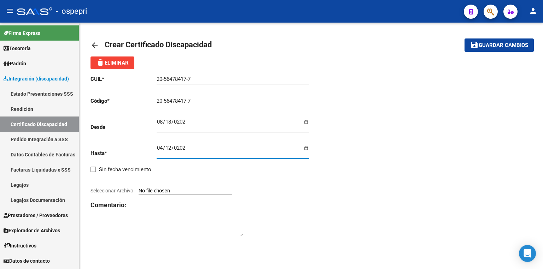
click at [214, 188] on input "Seleccionar Archivo" at bounding box center [186, 191] width 94 height 7
type input "C:\fakepath\WhatsApp+Image+2025-02-24+at+15.35.54.jpeg"
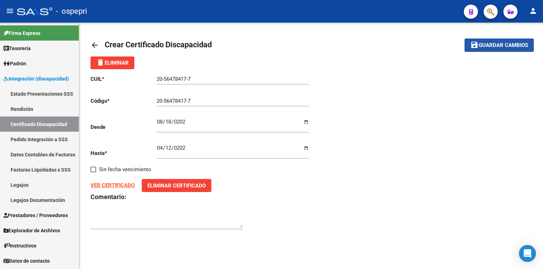
click at [492, 46] on span "Guardar cambios" at bounding box center [503, 45] width 49 height 6
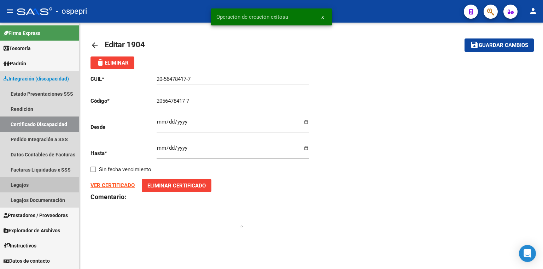
click at [34, 182] on link "Legajos" at bounding box center [39, 184] width 79 height 15
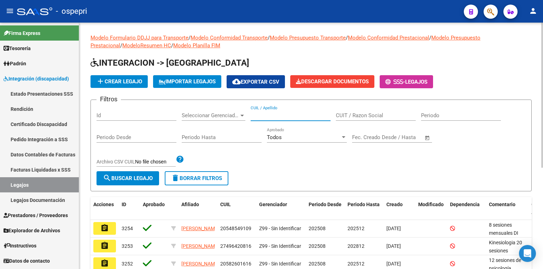
click at [276, 116] on input "CUIL / Apellido" at bounding box center [291, 115] width 80 height 6
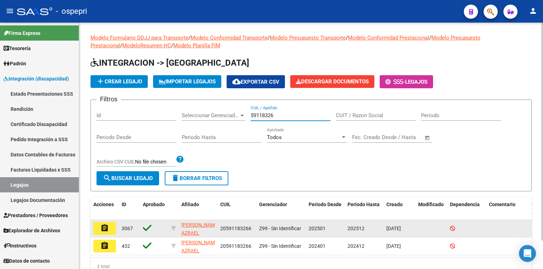
type input "59118326"
click at [105, 227] on mat-icon "assignment" at bounding box center [104, 228] width 8 height 8
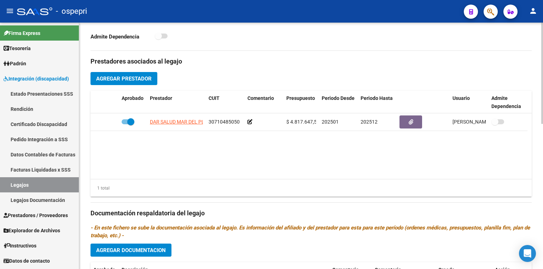
scroll to position [226, 0]
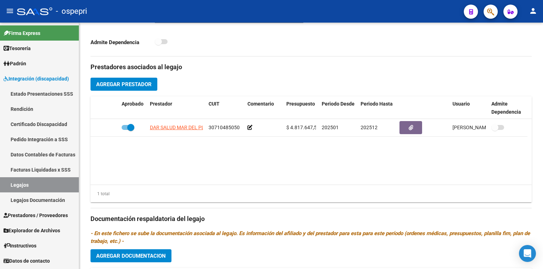
click at [45, 184] on link "Legajos" at bounding box center [39, 184] width 79 height 15
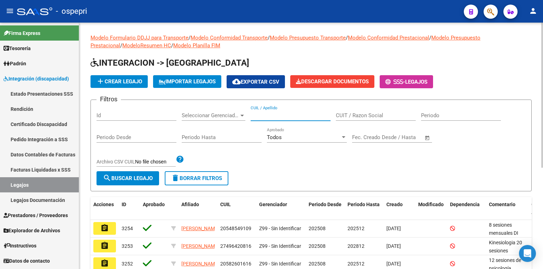
click at [271, 116] on input "CUIL / Apellido" at bounding box center [291, 115] width 80 height 6
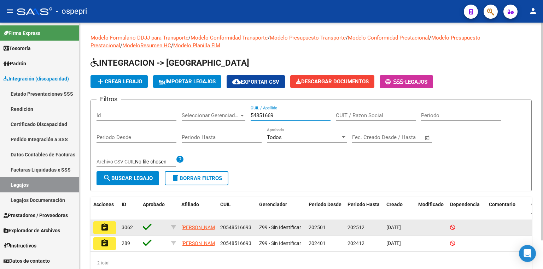
type input "54851669"
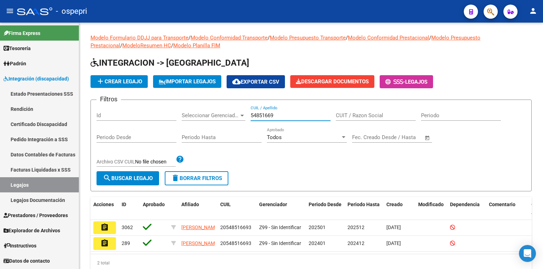
drag, startPoint x: 107, startPoint y: 225, endPoint x: 115, endPoint y: 223, distance: 8.4
click at [107, 225] on mat-icon "assignment" at bounding box center [104, 227] width 8 height 8
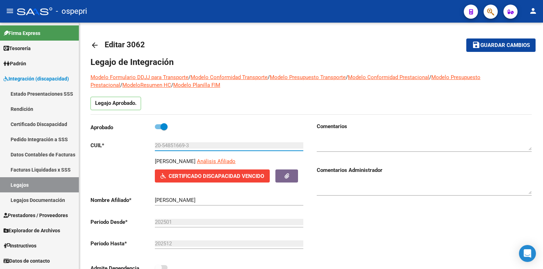
drag, startPoint x: 204, startPoint y: 144, endPoint x: 25, endPoint y: 141, distance: 179.2
click at [27, 145] on mat-sidenav-container "Firma Express Tesorería Extractos Procesados (csv) Extractos Originales (pdf) P…" at bounding box center [271, 146] width 543 height 247
click at [42, 124] on link "Certificado Discapacidad" at bounding box center [39, 124] width 79 height 15
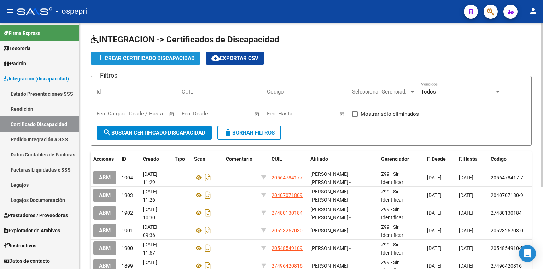
click at [165, 56] on span "add Crear Certificado Discapacidad" at bounding box center [145, 58] width 99 height 6
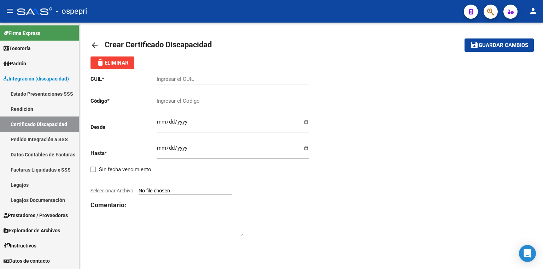
click at [175, 79] on input "Ingresar el CUIL" at bounding box center [233, 79] width 152 height 6
paste input "20-54851669-3"
type input "20-54851669-3"
click at [177, 102] on input "Ingresar el Codigo" at bounding box center [233, 101] width 152 height 6
paste input "20-54851669-3"
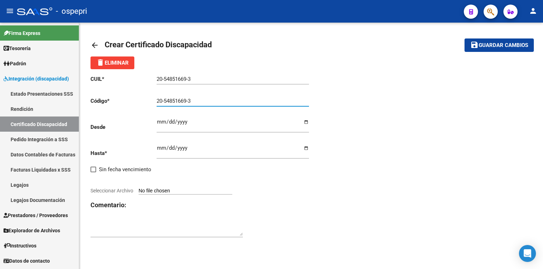
type input "20-54851669-3"
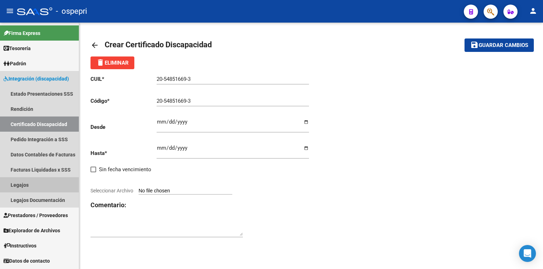
click at [38, 186] on link "Legajos" at bounding box center [39, 184] width 79 height 15
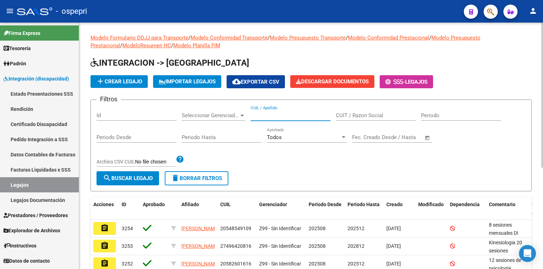
click at [273, 115] on input "CUIL / Apellido" at bounding box center [291, 115] width 80 height 6
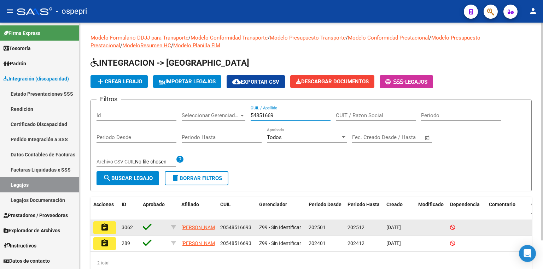
type input "54851669"
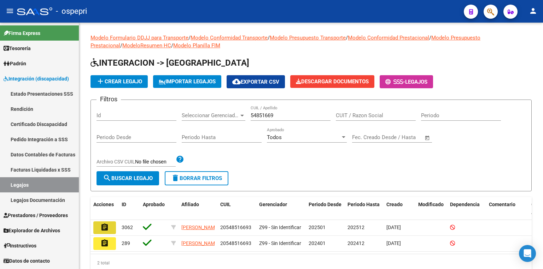
drag, startPoint x: 108, startPoint y: 227, endPoint x: 116, endPoint y: 229, distance: 8.4
click at [108, 228] on mat-icon "assignment" at bounding box center [104, 227] width 8 height 8
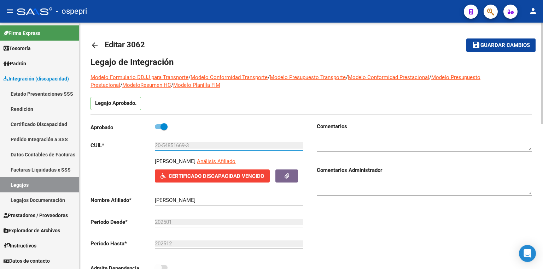
drag, startPoint x: 185, startPoint y: 146, endPoint x: 162, endPoint y: 145, distance: 23.0
click at [162, 145] on input "20-54851669-3" at bounding box center [229, 145] width 148 height 6
drag, startPoint x: 196, startPoint y: 147, endPoint x: 106, endPoint y: 139, distance: 90.8
click at [107, 139] on div "Aprobado CUIL * 20-54851669-3 Ingresar CUIL [PERSON_NAME] Análisis Afiliado Cer…" at bounding box center [197, 200] width 215 height 154
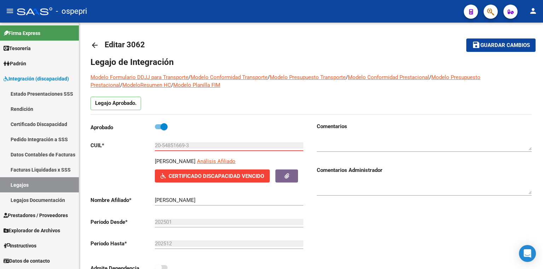
drag, startPoint x: 44, startPoint y: 125, endPoint x: 68, endPoint y: 130, distance: 24.9
click at [44, 125] on link "Certificado Discapacidad" at bounding box center [39, 124] width 79 height 15
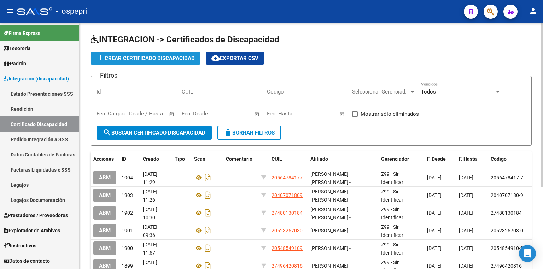
click at [154, 55] on span "add Crear Certificado Discapacidad" at bounding box center [145, 58] width 99 height 6
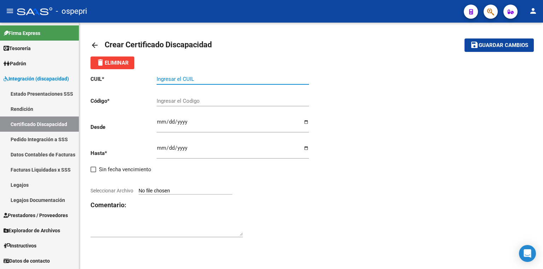
click at [176, 77] on input "Ingresar el CUIL" at bounding box center [233, 79] width 152 height 6
paste input "20-54851669-3"
type input "20-54851669-3"
click at [178, 102] on input "Ingresar el Codigo" at bounding box center [233, 101] width 152 height 6
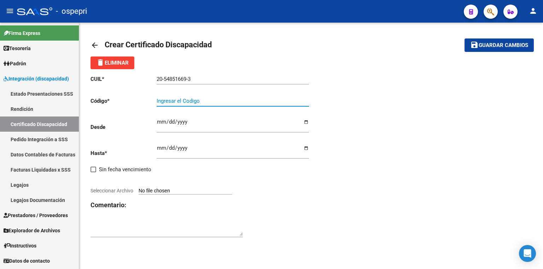
paste input "20-54851669-3"
type input "20-54851669-3"
drag, startPoint x: 476, startPoint y: 188, endPoint x: 466, endPoint y: 185, distance: 10.3
click at [474, 188] on div "CUIL * 20-54851669-3 Ingresar el CUIL Código * 20-54851669-3 Ingresar el Codigo…" at bounding box center [310, 156] width 441 height 175
click at [161, 120] on input "Ingresar fec. Desde" at bounding box center [233, 124] width 152 height 11
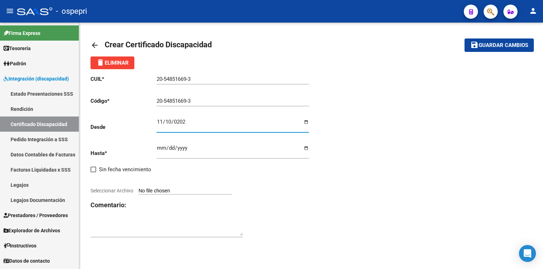
type input "[DATE]"
click at [159, 147] on input "Ingresar fec. Hasta" at bounding box center [233, 150] width 152 height 11
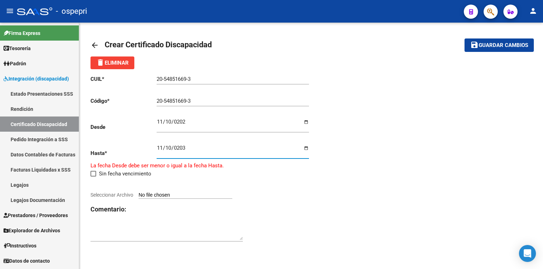
type input "[DATE]"
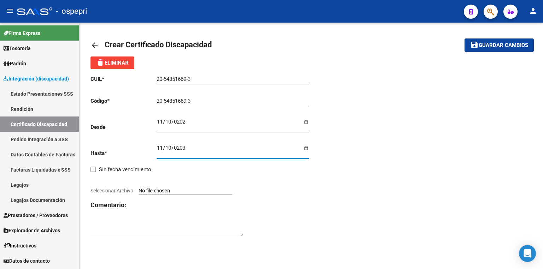
click at [201, 189] on input "Seleccionar Archivo" at bounding box center [186, 191] width 94 height 7
type input "C:\fakepath\cud.pdf"
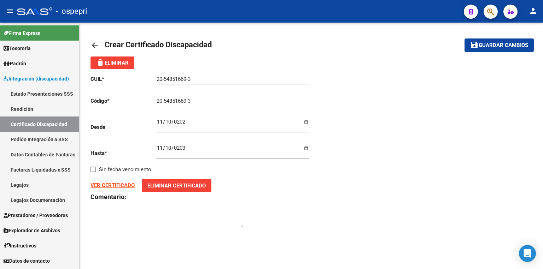
click at [500, 47] on span "Guardar cambios" at bounding box center [503, 45] width 49 height 6
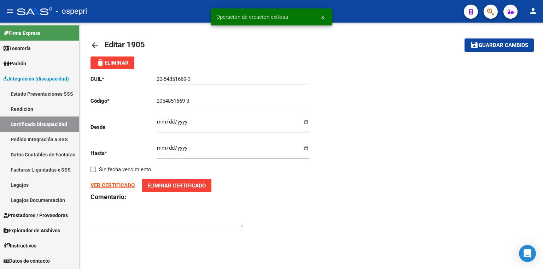
click at [44, 187] on link "Legajos" at bounding box center [39, 184] width 79 height 15
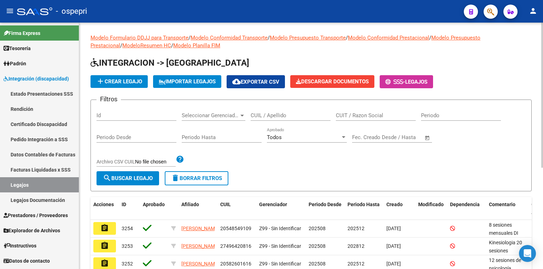
click at [273, 115] on input "CUIL / Apellido" at bounding box center [291, 115] width 80 height 6
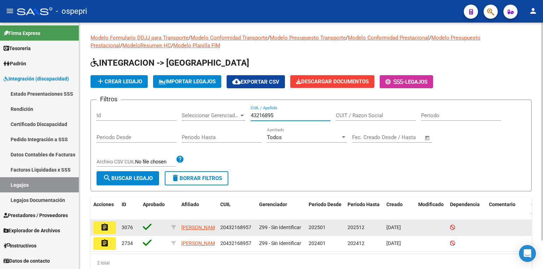
type input "43216895"
click at [109, 227] on button "assignment" at bounding box center [104, 228] width 23 height 13
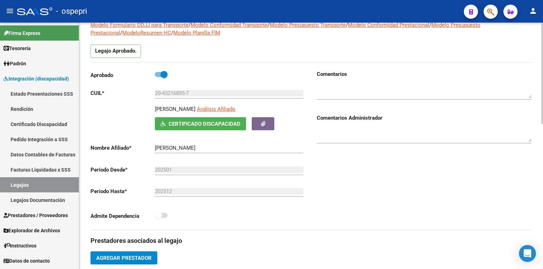
scroll to position [198, 0]
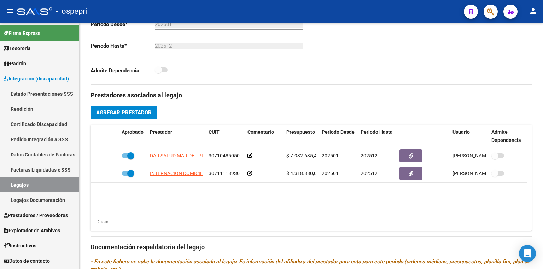
click at [38, 188] on link "Legajos" at bounding box center [39, 184] width 79 height 15
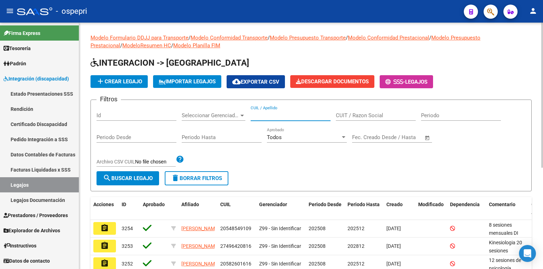
click at [267, 115] on input "CUIL / Apellido" at bounding box center [291, 115] width 80 height 6
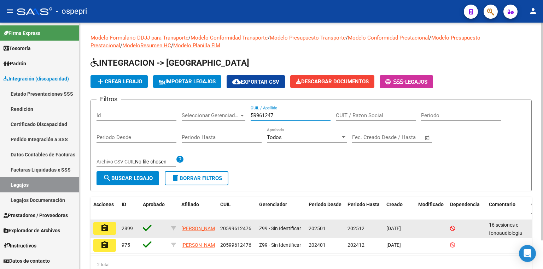
type input "59961247"
click at [108, 227] on mat-icon "assignment" at bounding box center [104, 228] width 8 height 8
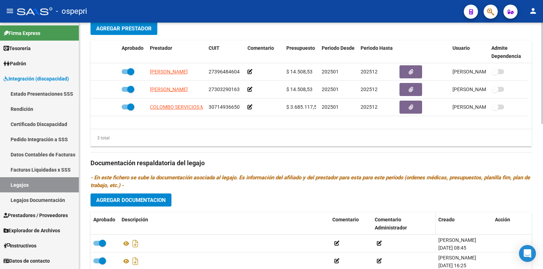
scroll to position [353, 0]
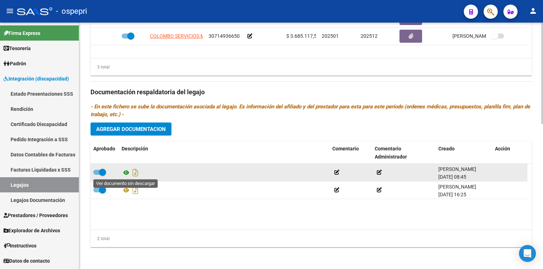
click at [125, 172] on icon at bounding box center [126, 173] width 9 height 8
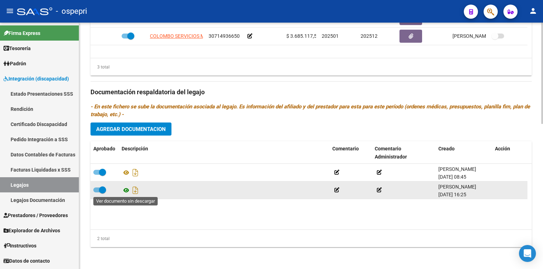
click at [127, 190] on icon at bounding box center [126, 190] width 9 height 8
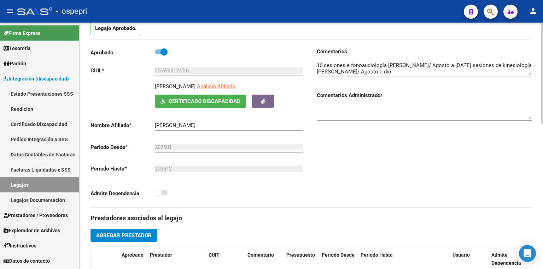
scroll to position [42, 0]
